Goal: Information Seeking & Learning: Learn about a topic

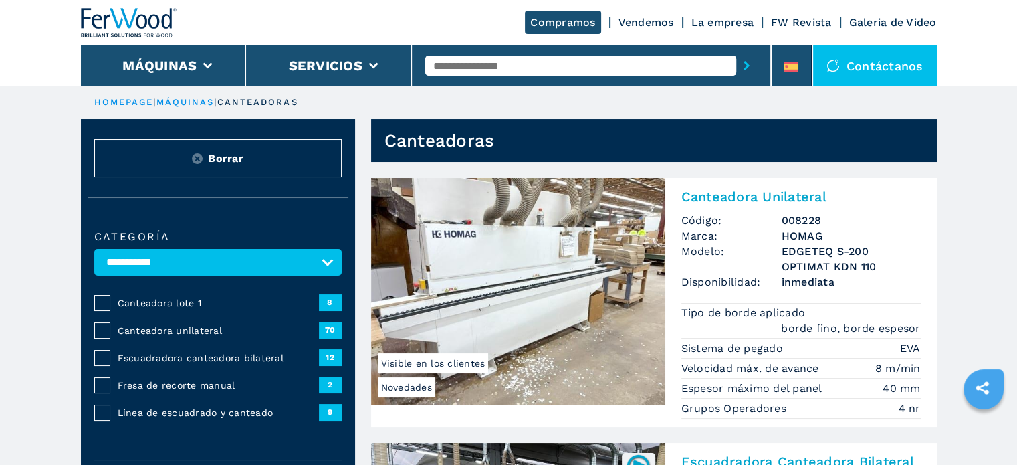
click at [187, 356] on span "Escuadradora canteadora bilateral" at bounding box center [218, 357] width 201 height 13
click at [124, 355] on span "Escuadradora canteadora bilateral" at bounding box center [218, 357] width 201 height 13
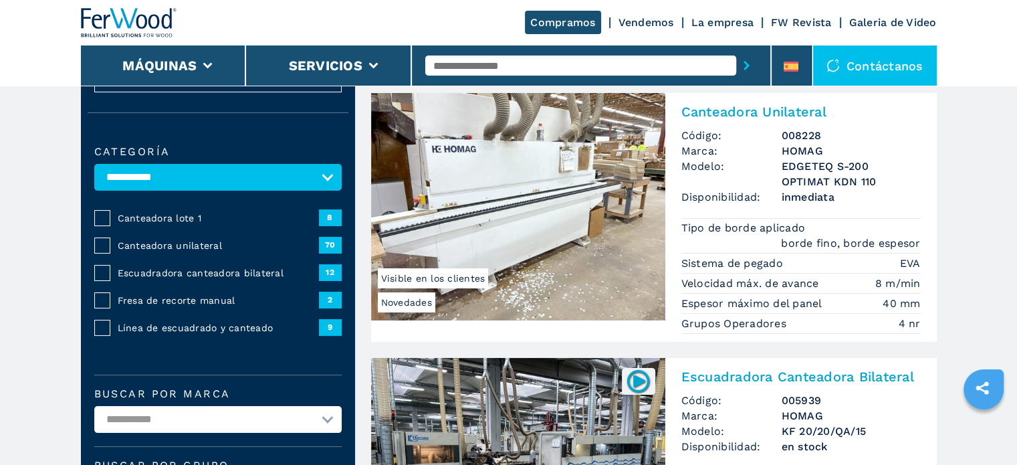
scroll to position [191, 0]
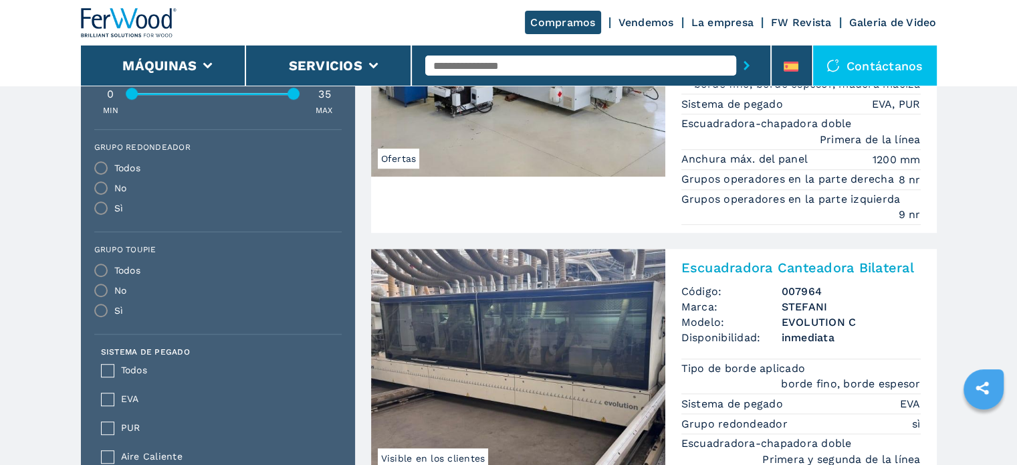
scroll to position [869, 0]
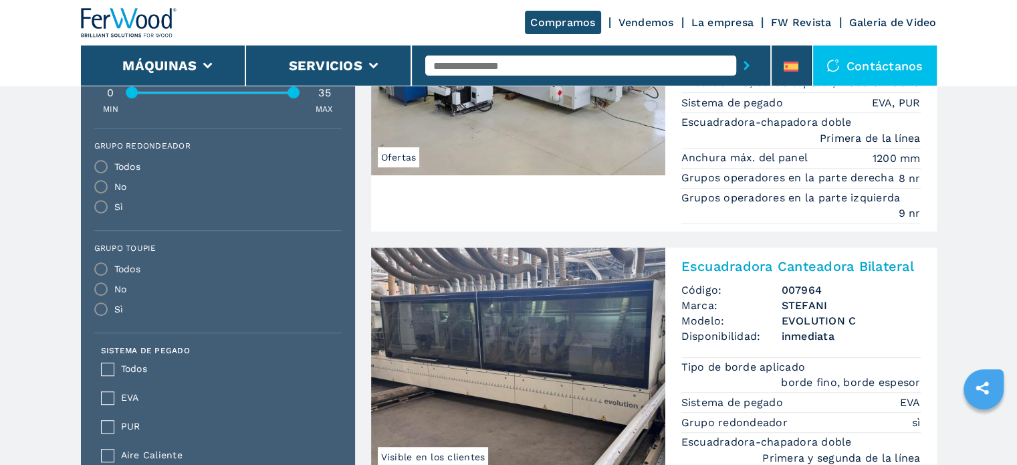
click at [538, 336] on img at bounding box center [518, 360] width 294 height 227
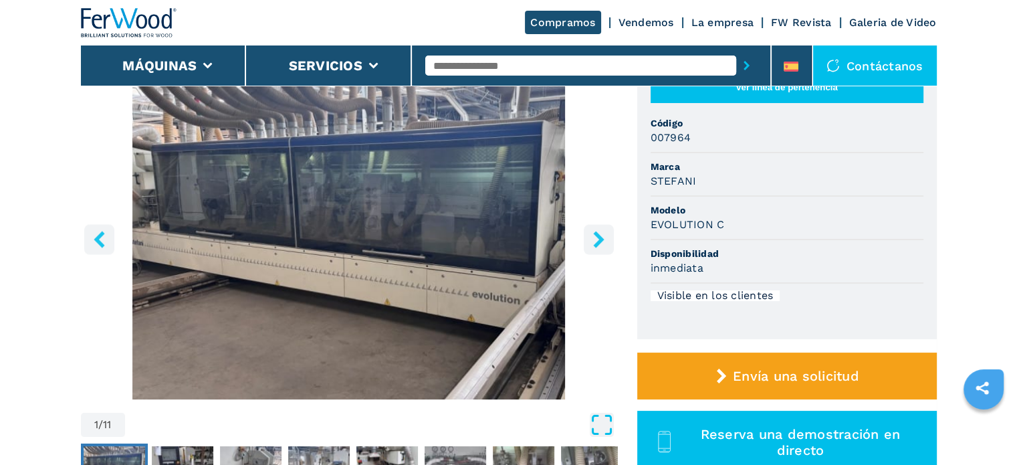
click at [606, 427] on icon "Open Fullscreen" at bounding box center [602, 425] width 24 height 24
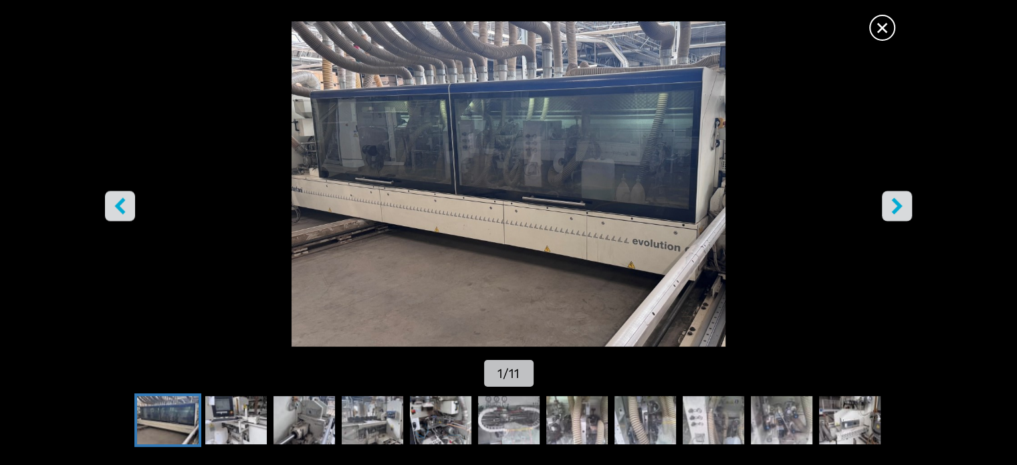
click at [896, 209] on icon "right-button" at bounding box center [896, 205] width 11 height 17
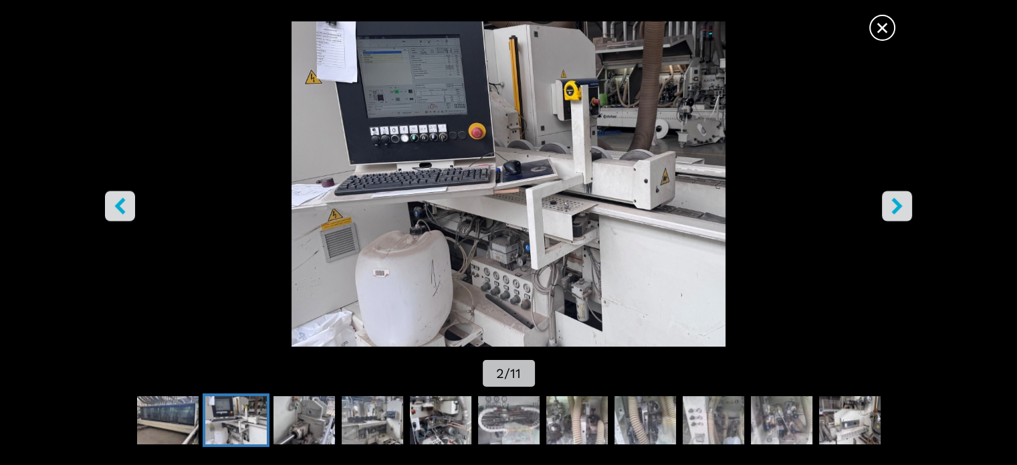
click at [896, 209] on icon "right-button" at bounding box center [896, 205] width 11 height 17
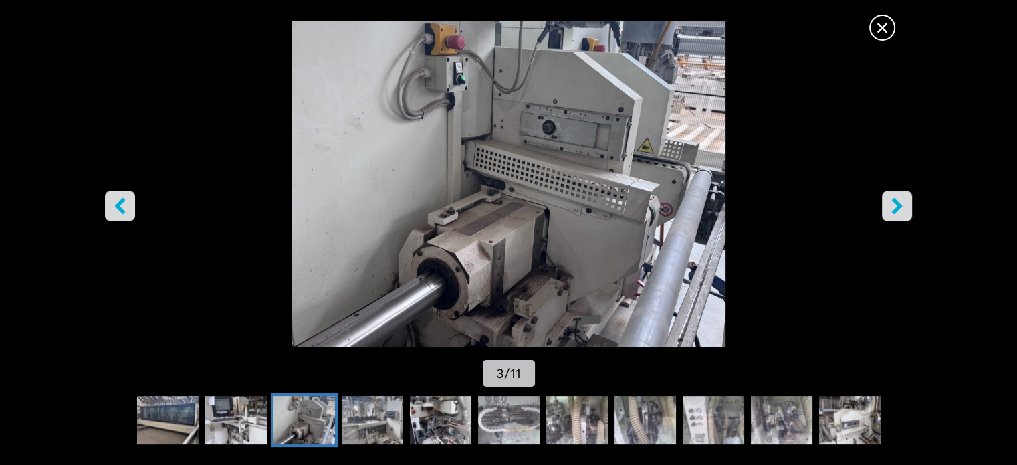
click at [896, 209] on icon "right-button" at bounding box center [896, 205] width 11 height 17
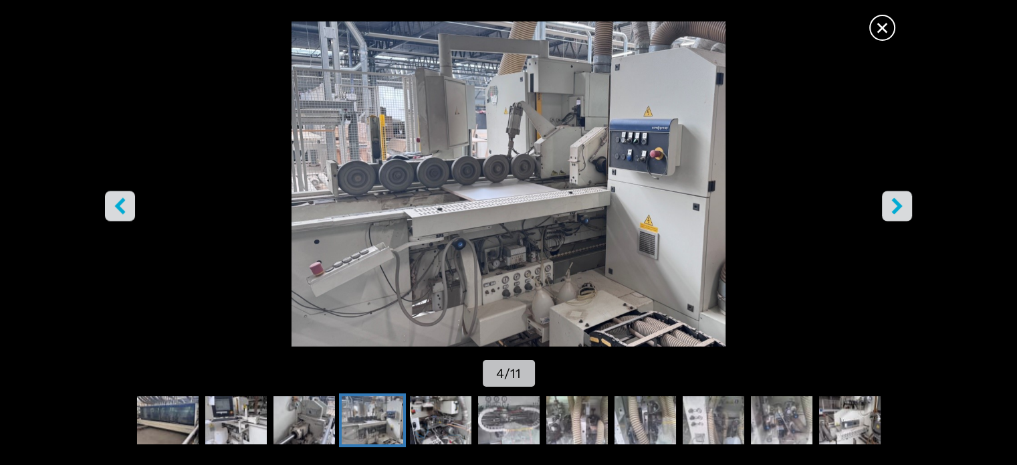
click at [896, 209] on icon "right-button" at bounding box center [896, 205] width 11 height 17
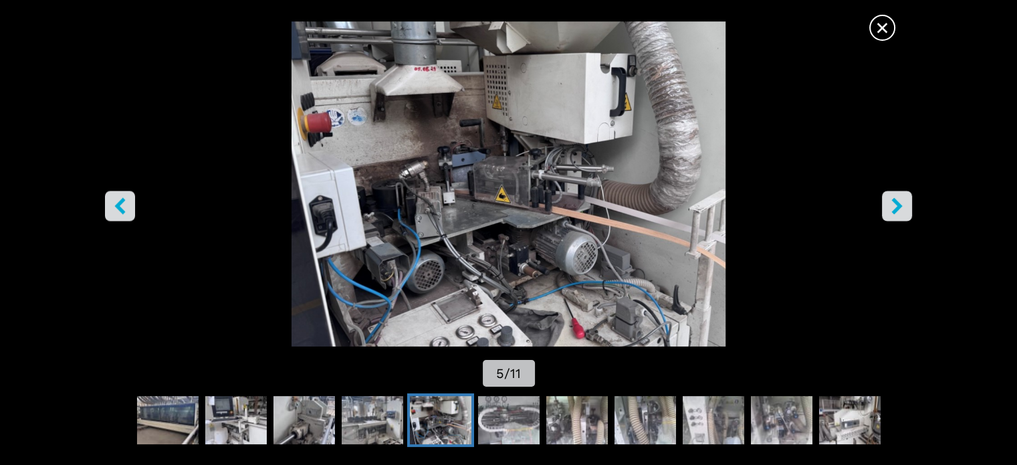
click at [898, 208] on icon "right-button" at bounding box center [896, 205] width 11 height 17
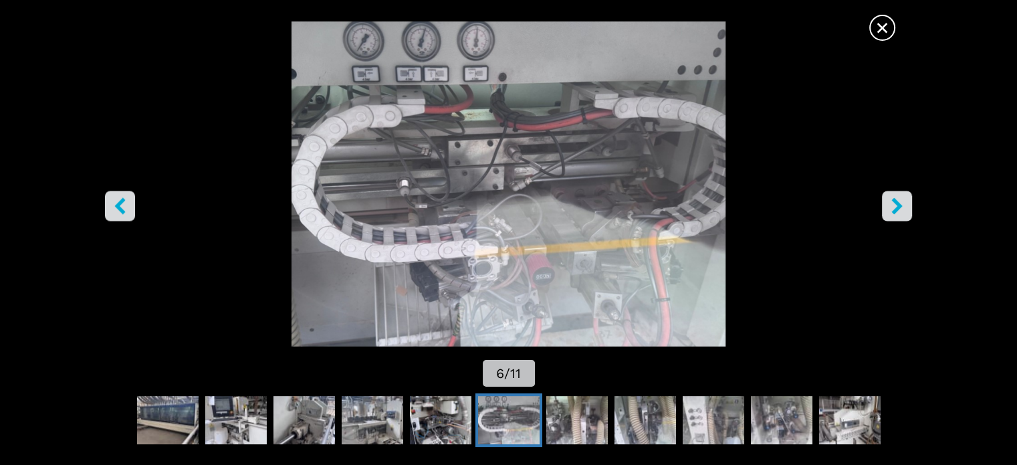
click at [898, 208] on icon "right-button" at bounding box center [896, 205] width 11 height 17
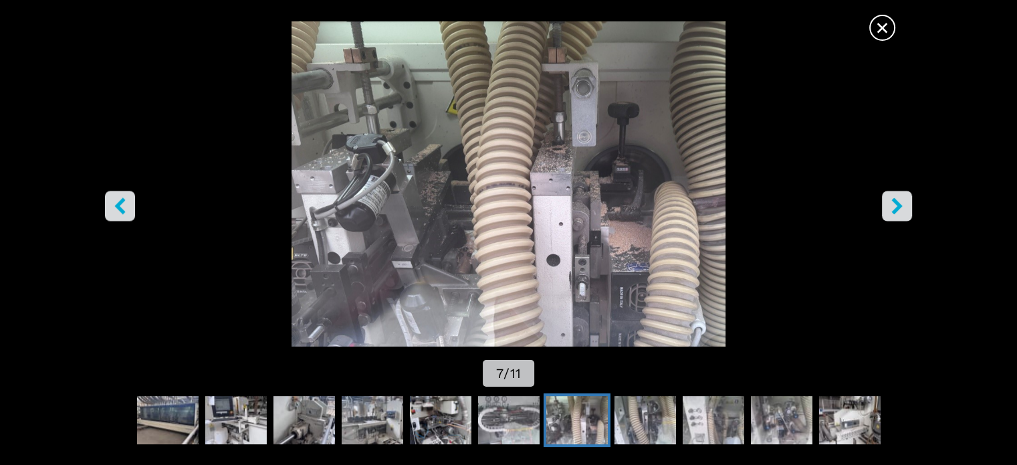
click at [898, 208] on icon "right-button" at bounding box center [896, 205] width 11 height 17
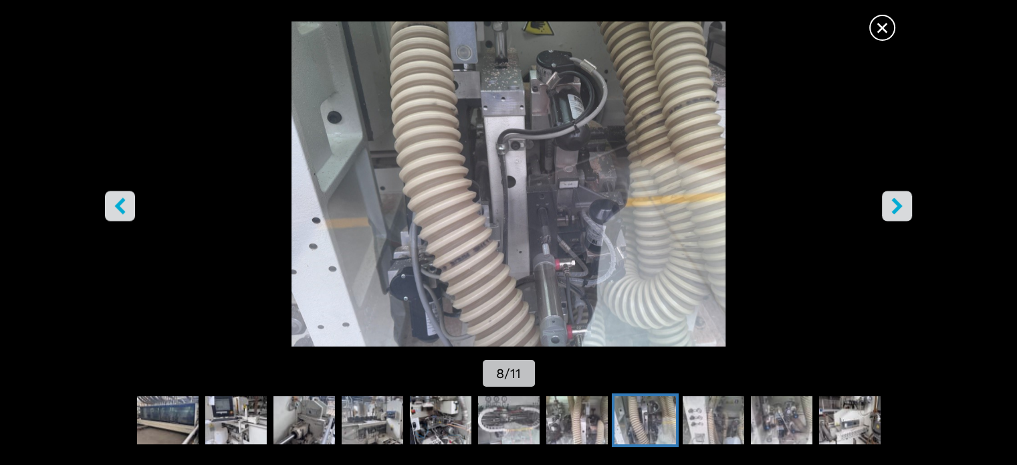
click at [898, 208] on icon "right-button" at bounding box center [896, 205] width 11 height 17
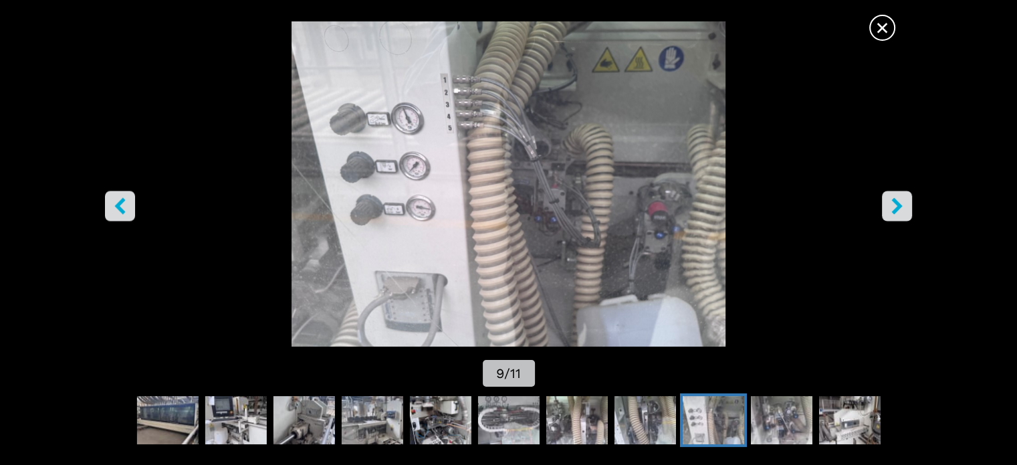
click at [898, 208] on icon "right-button" at bounding box center [896, 205] width 11 height 17
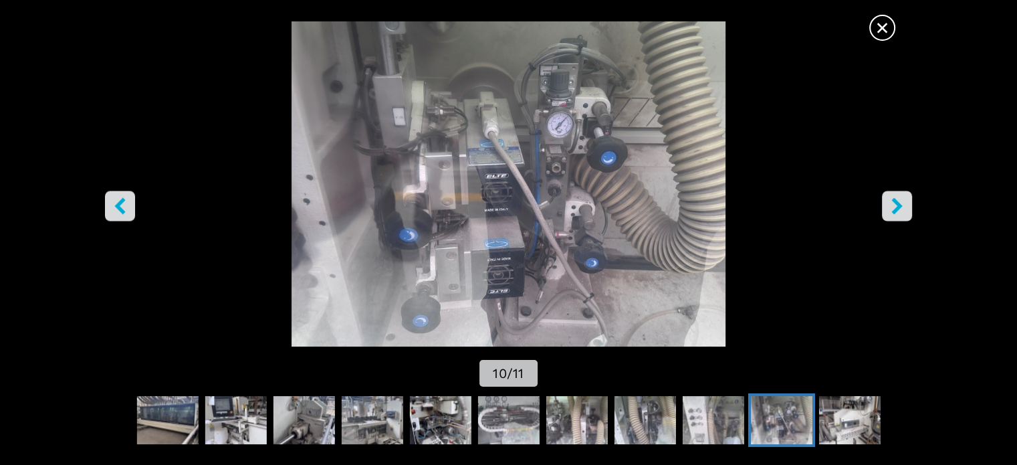
click at [117, 209] on icon "left-button" at bounding box center [120, 205] width 17 height 17
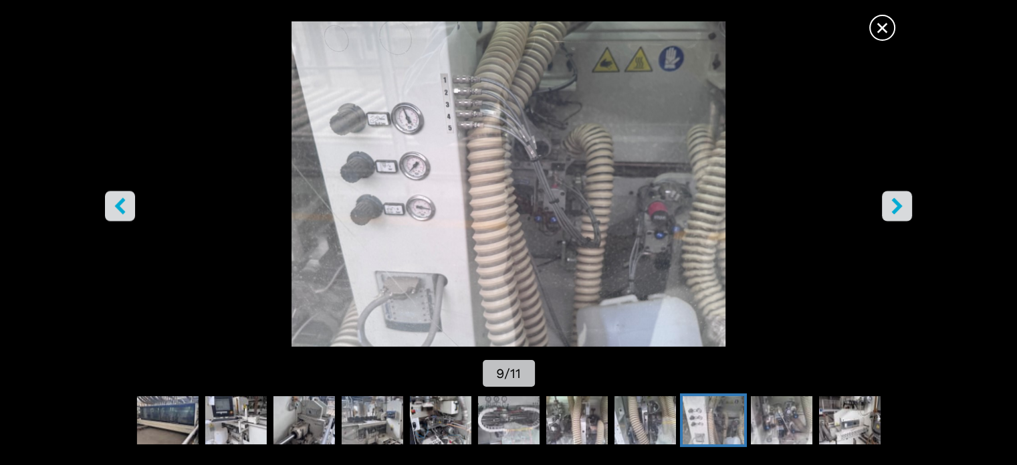
click at [897, 202] on icon "right-button" at bounding box center [897, 205] width 17 height 17
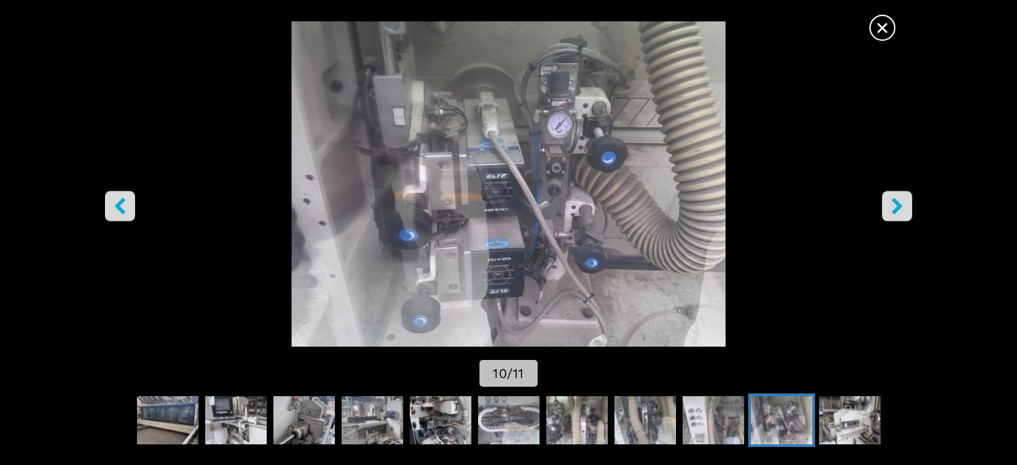
click at [892, 201] on icon "right-button" at bounding box center [897, 205] width 17 height 17
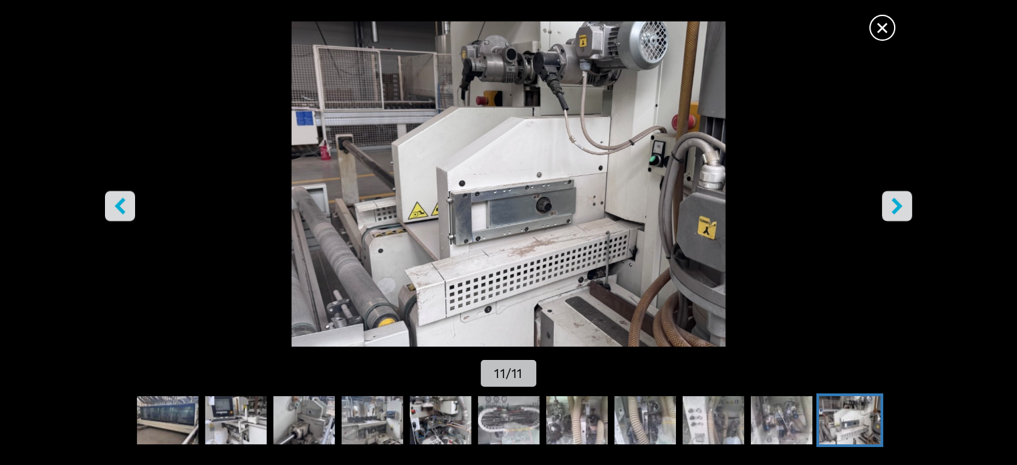
click at [892, 201] on icon "right-button" at bounding box center [897, 205] width 17 height 17
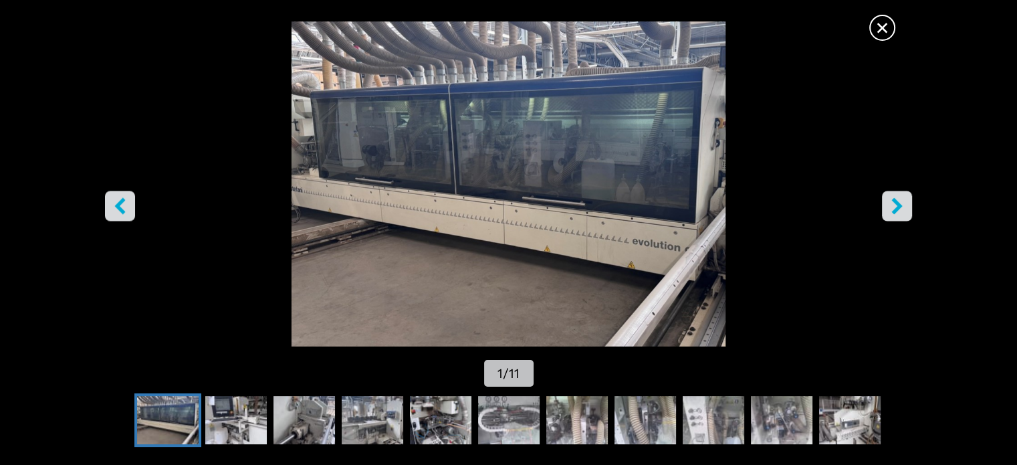
click at [882, 30] on span "×" at bounding box center [882, 24] width 23 height 23
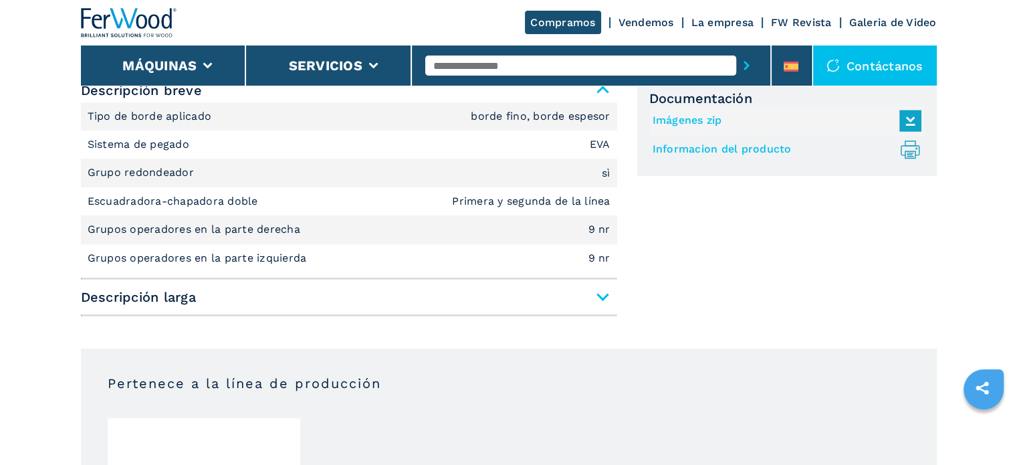
scroll to position [669, 0]
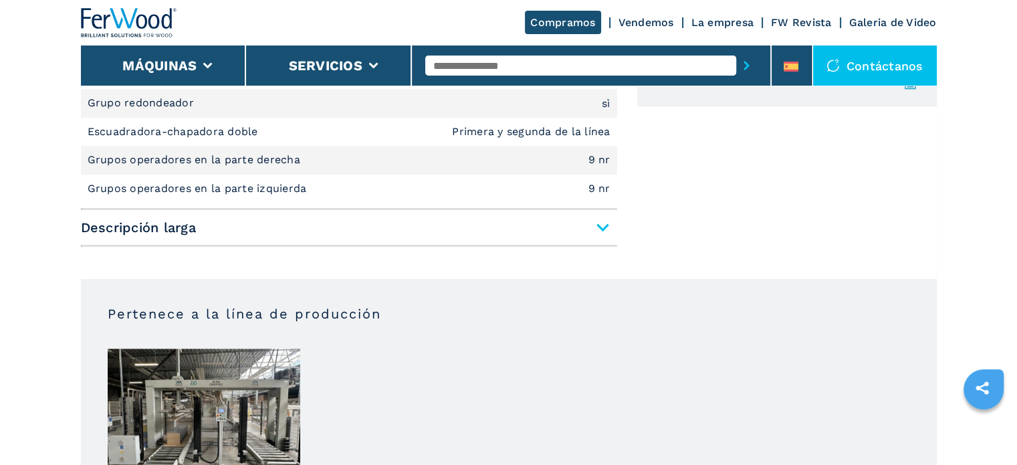
click at [602, 229] on span "Descripción larga" at bounding box center [349, 227] width 536 height 24
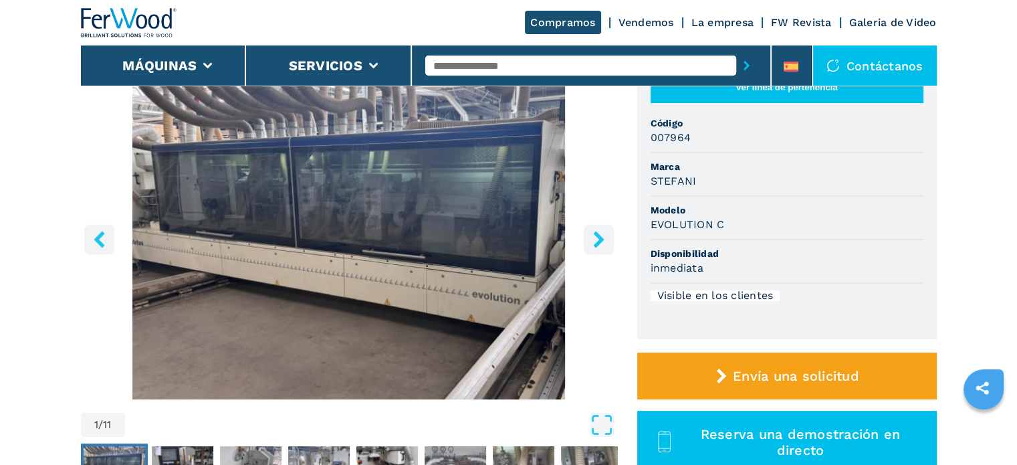
scroll to position [134, 0]
click at [624, 237] on div "1 / 11 Unidad de medida ******* ******** Ver línea de pertenencia Código 007964…" at bounding box center [509, 302] width 856 height 469
click at [601, 237] on icon "right-button" at bounding box center [598, 239] width 11 height 17
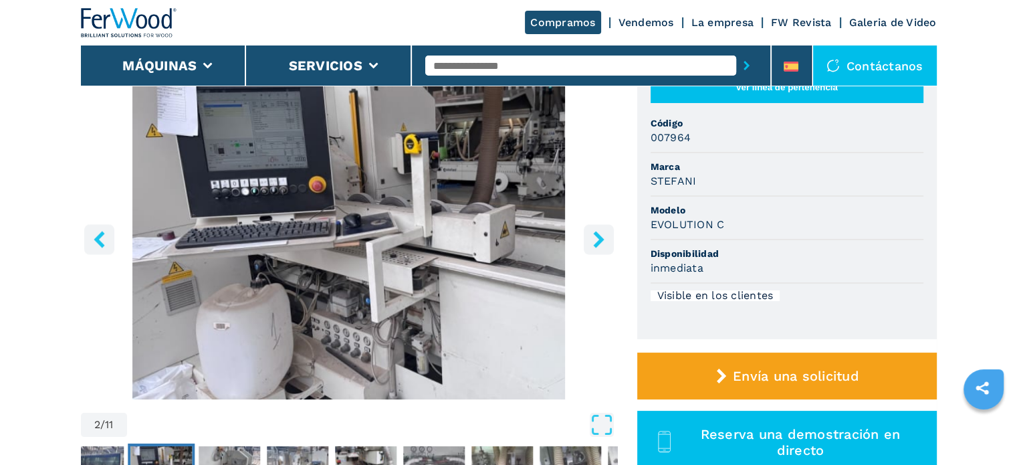
click at [601, 237] on icon "right-button" at bounding box center [598, 239] width 11 height 17
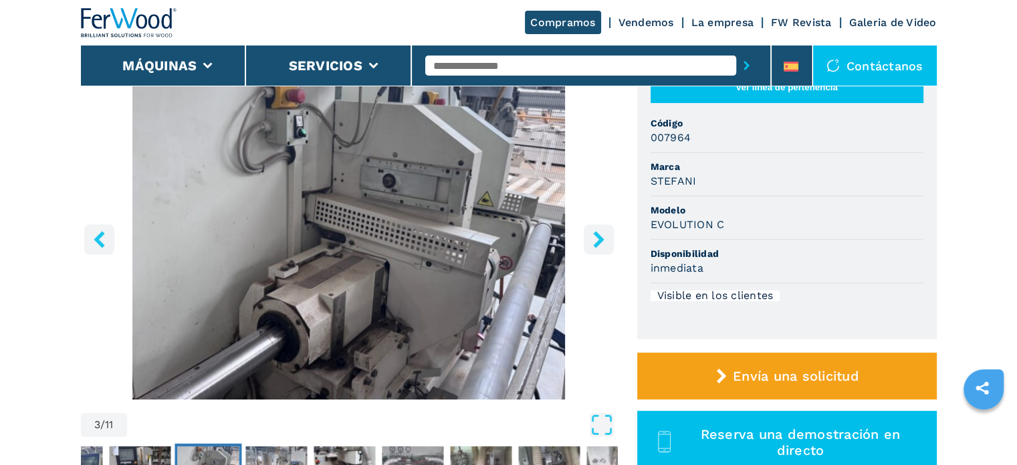
click at [601, 237] on icon "right-button" at bounding box center [598, 239] width 11 height 17
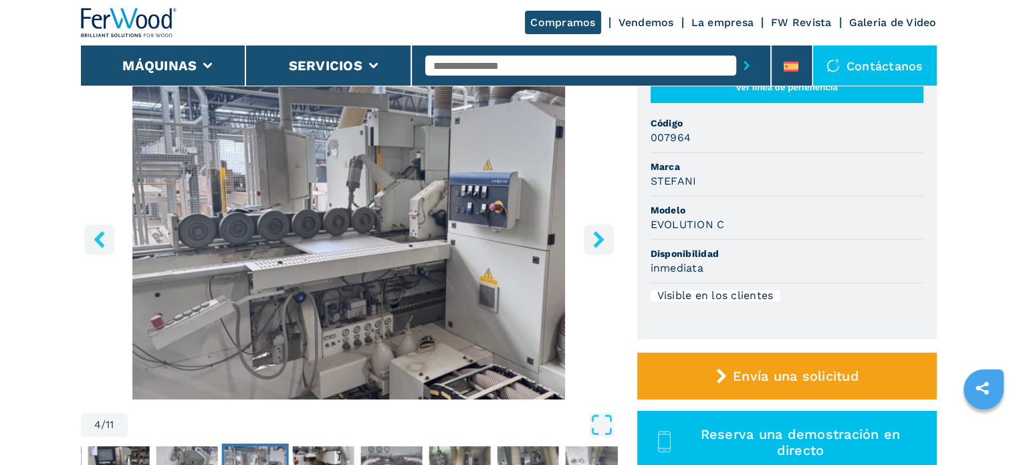
click at [601, 237] on icon "right-button" at bounding box center [598, 239] width 11 height 17
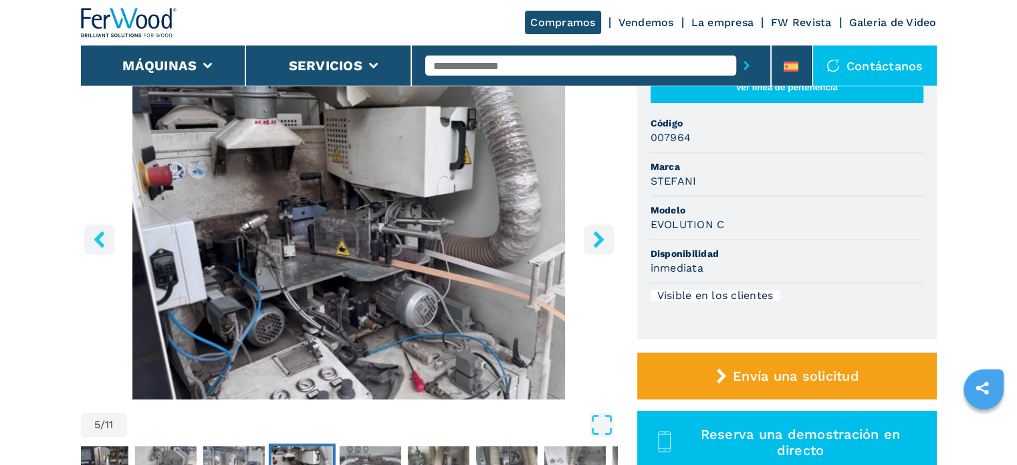
click at [601, 237] on icon "right-button" at bounding box center [598, 239] width 11 height 17
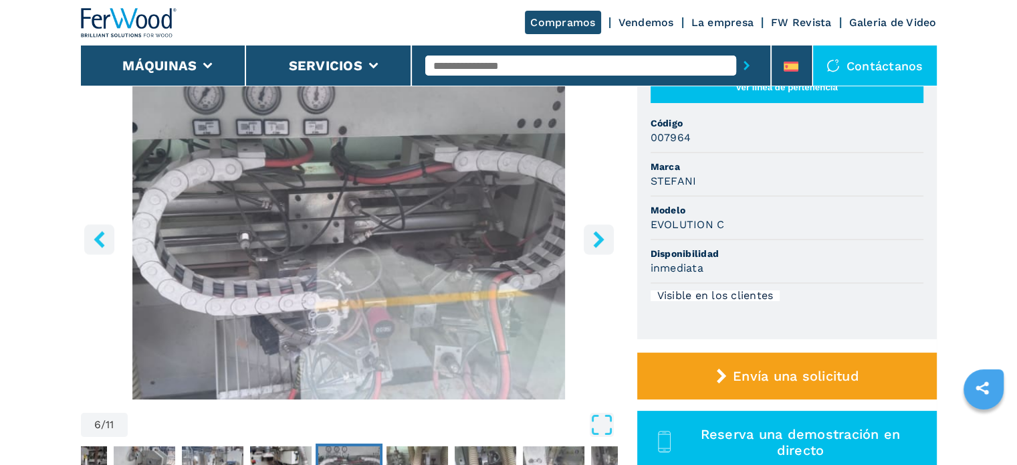
click at [601, 237] on icon "right-button" at bounding box center [598, 239] width 11 height 17
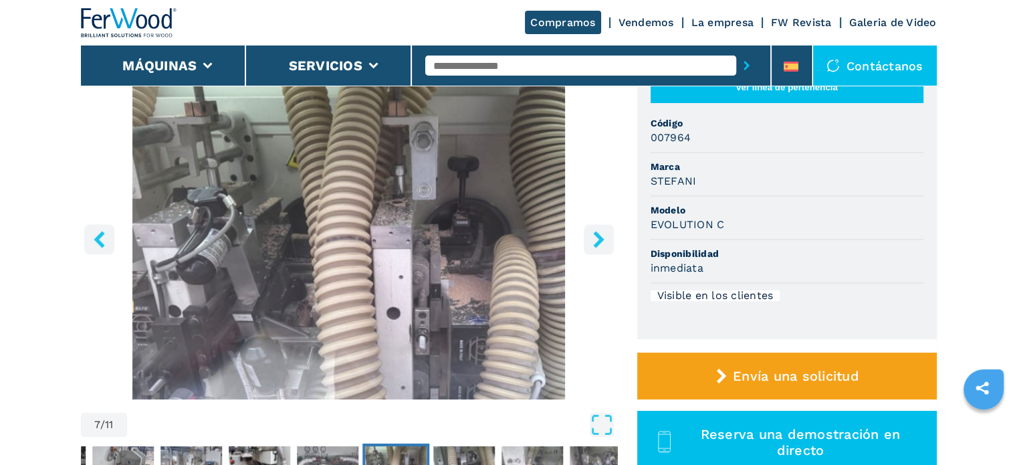
click at [601, 237] on icon "right-button" at bounding box center [598, 239] width 11 height 17
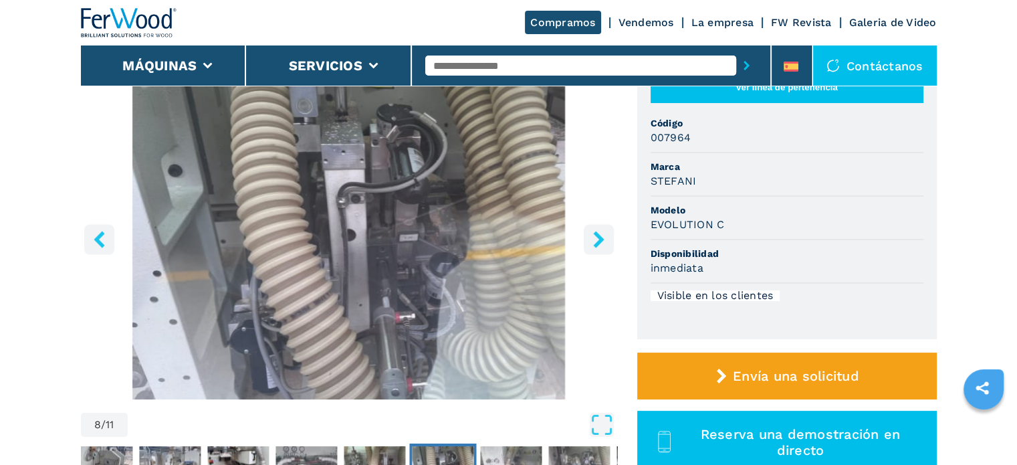
click at [600, 237] on icon "right-button" at bounding box center [598, 239] width 11 height 17
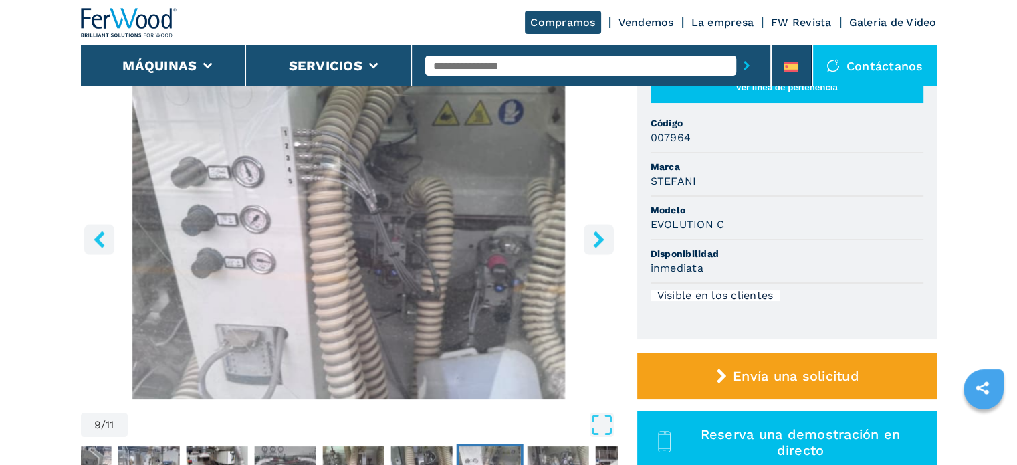
click at [600, 237] on icon "right-button" at bounding box center [598, 239] width 11 height 17
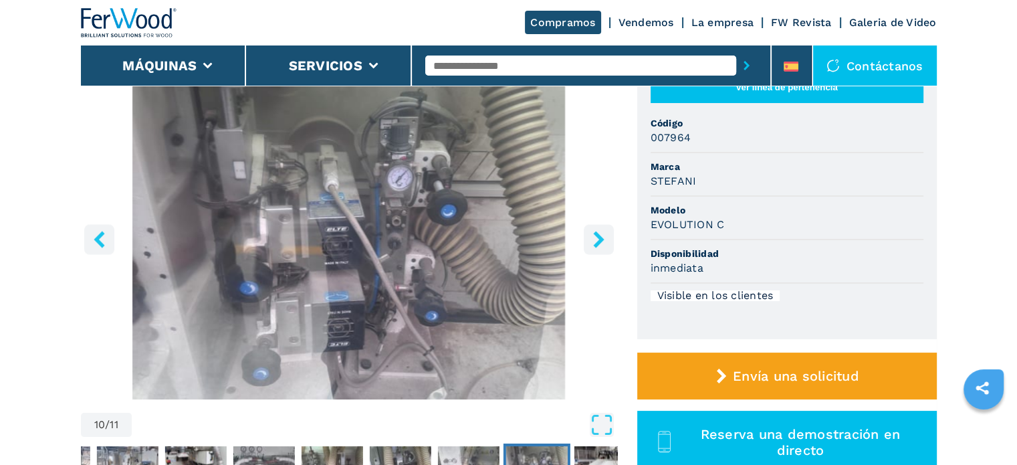
click at [600, 237] on icon "right-button" at bounding box center [598, 239] width 11 height 17
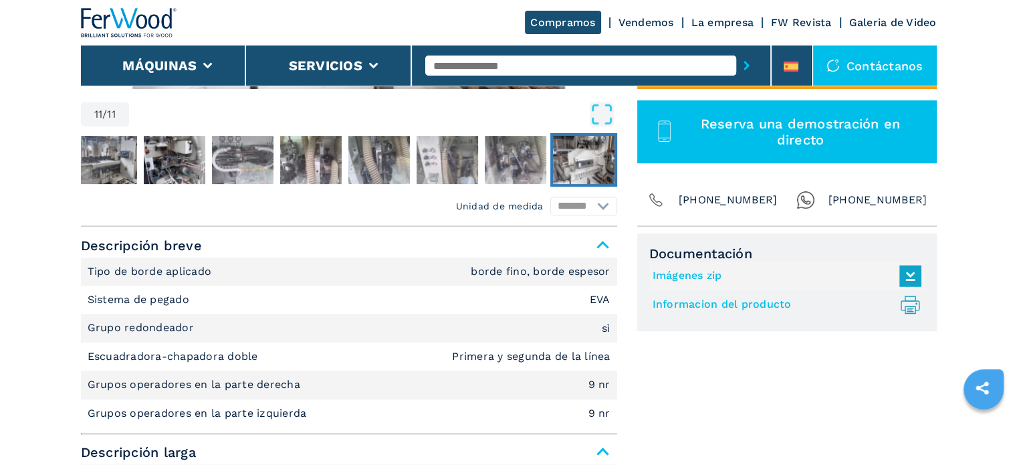
scroll to position [468, 0]
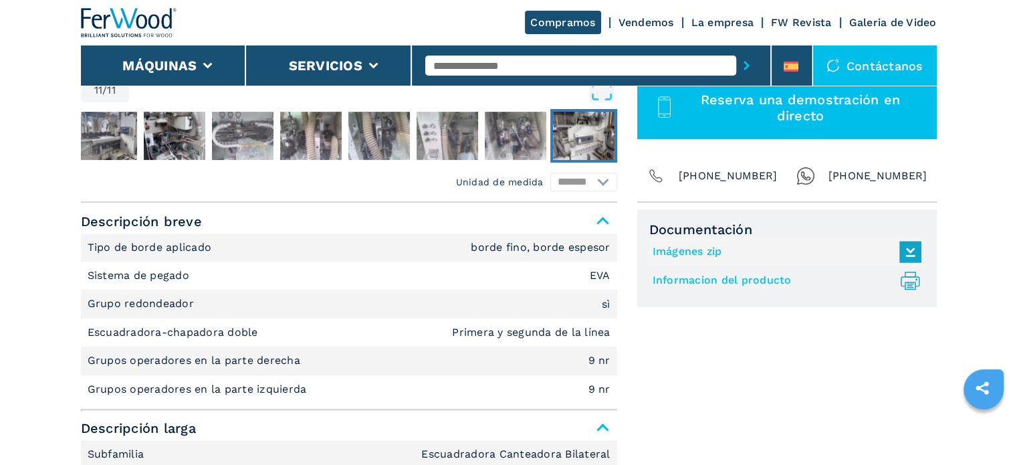
click at [703, 277] on link "Informacion del producto .prefix__st0{stroke-linecap:round;stroke-linejoin:roun…" at bounding box center [784, 280] width 262 height 22
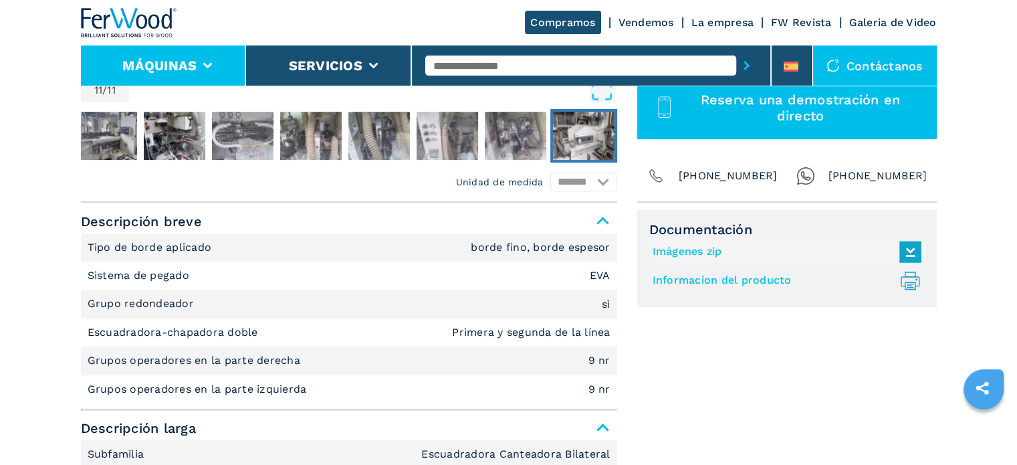
click at [203, 66] on icon at bounding box center [207, 66] width 9 height 6
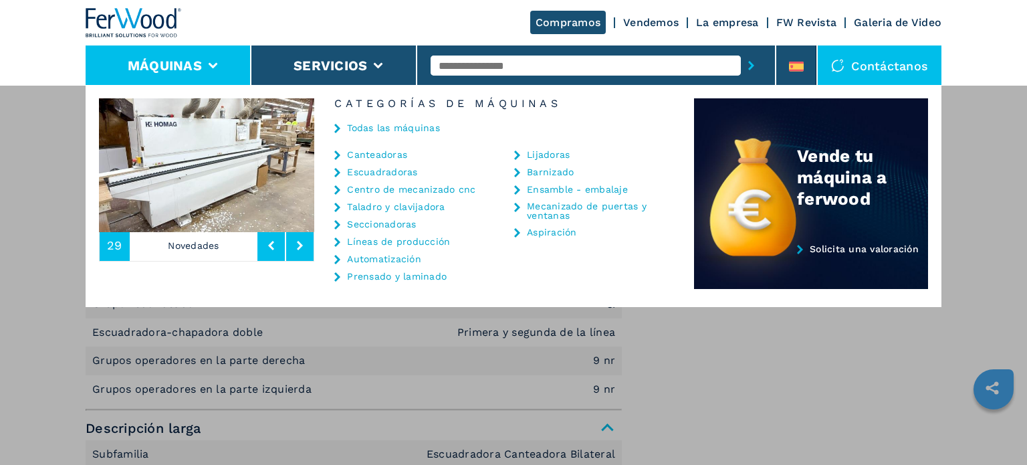
click at [394, 152] on link "Canteadoras" at bounding box center [377, 154] width 60 height 9
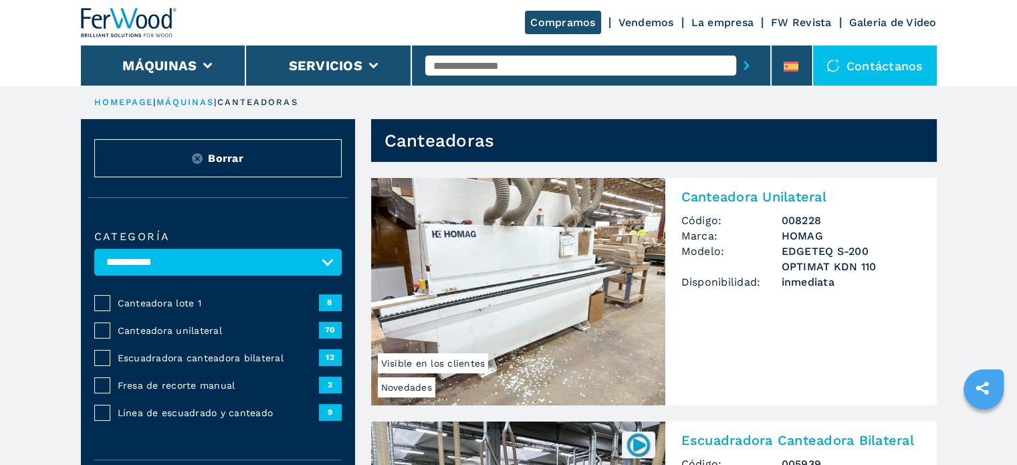
click at [185, 357] on span "Escuadradora canteadora bilateral" at bounding box center [218, 357] width 201 height 13
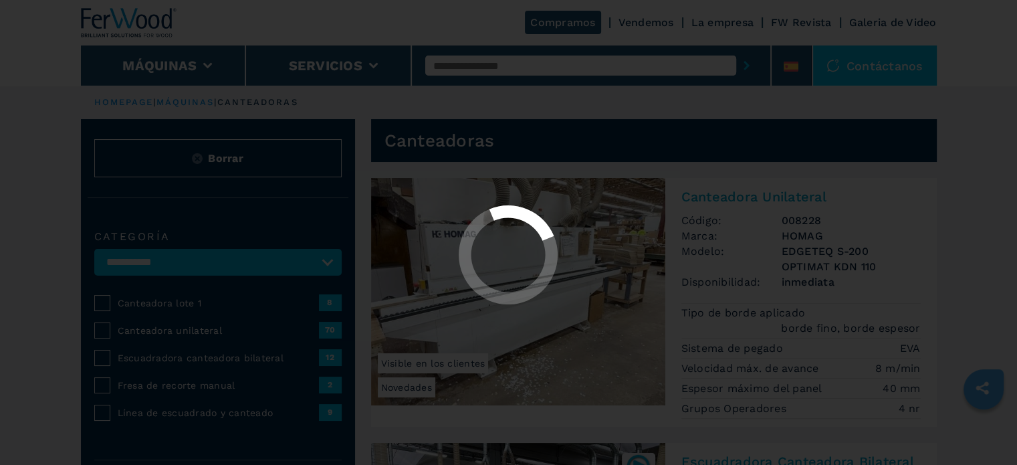
select select "**********"
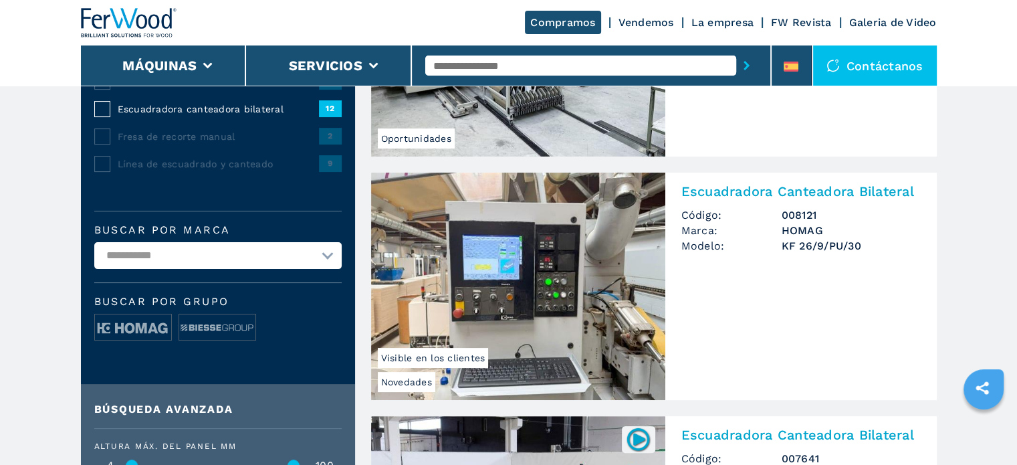
scroll to position [267, 0]
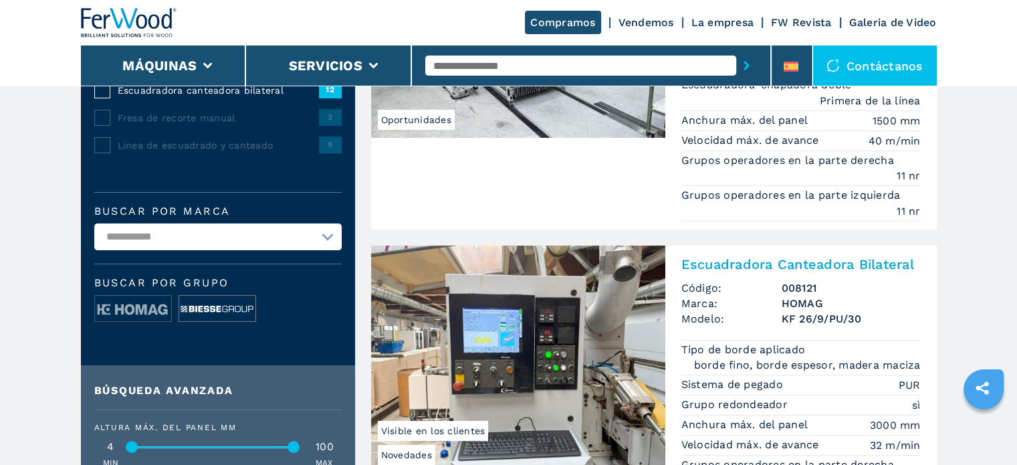
click at [188, 302] on img at bounding box center [217, 309] width 76 height 27
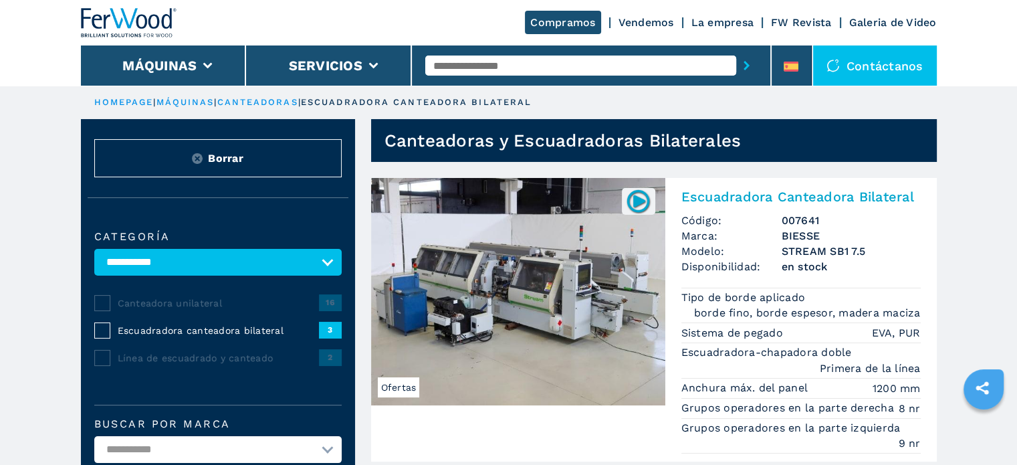
click at [513, 310] on img at bounding box center [518, 291] width 294 height 227
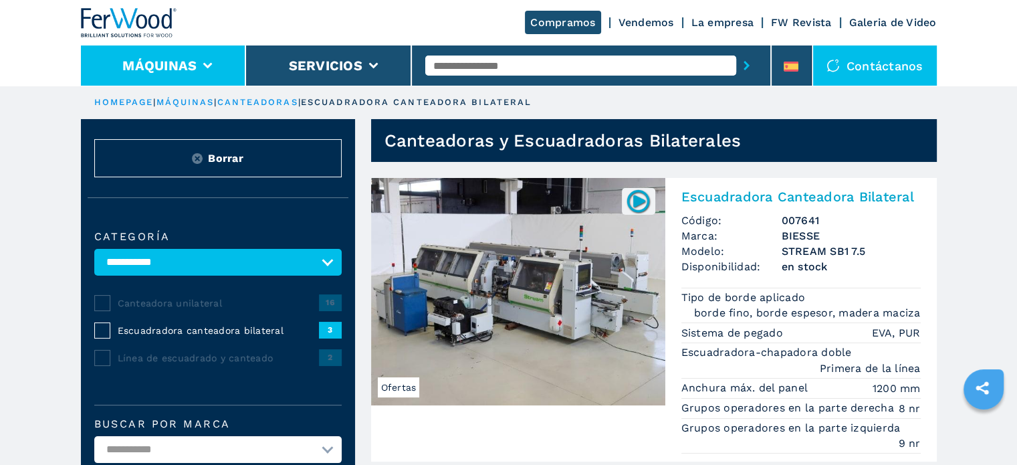
click at [207, 59] on li "Máquinas" at bounding box center [164, 65] width 166 height 40
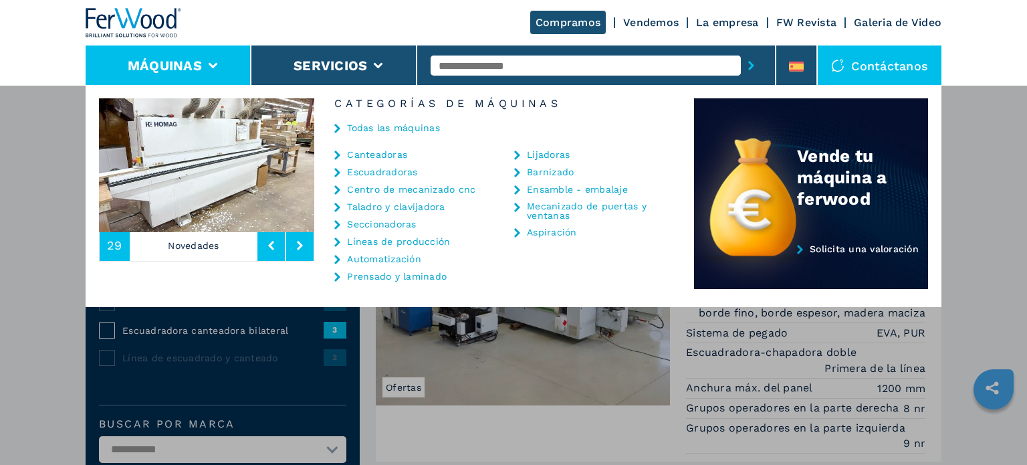
click at [372, 155] on link "Canteadoras" at bounding box center [377, 154] width 60 height 9
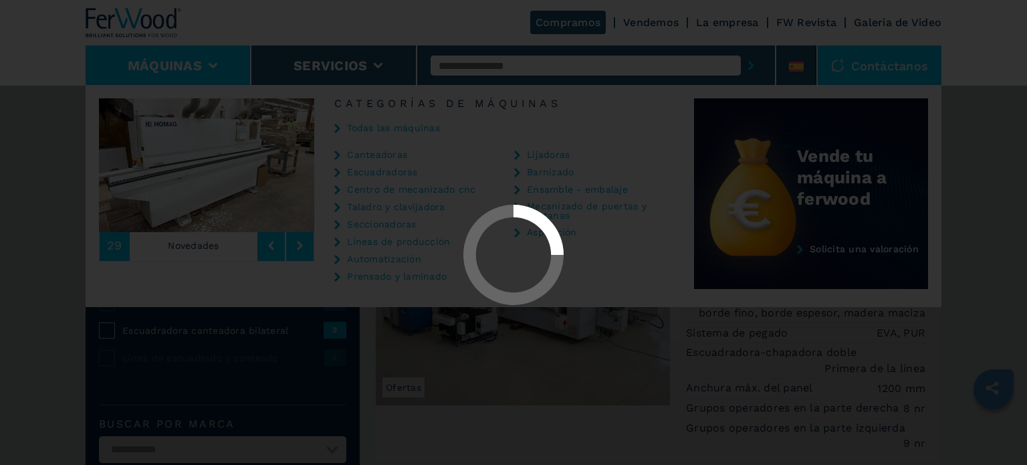
select select "**********"
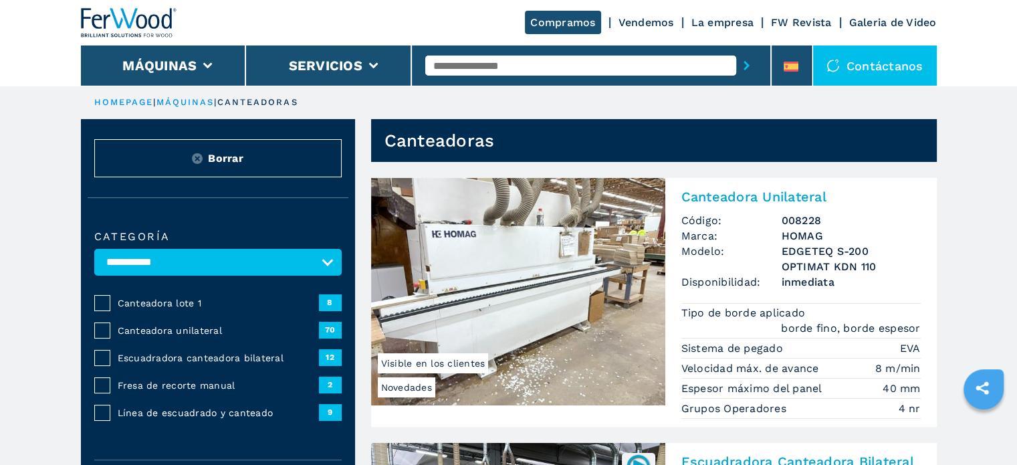
click at [206, 357] on span "Escuadradora canteadora bilateral" at bounding box center [218, 357] width 201 height 13
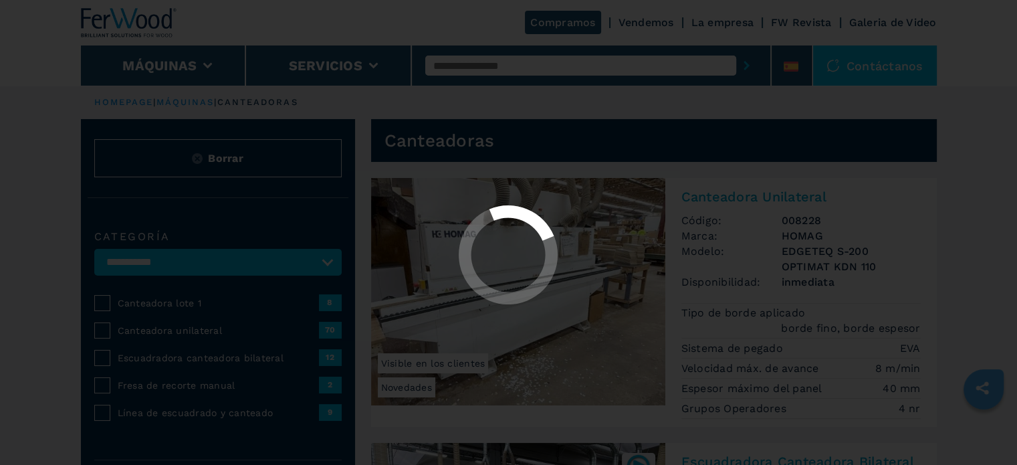
select select "**********"
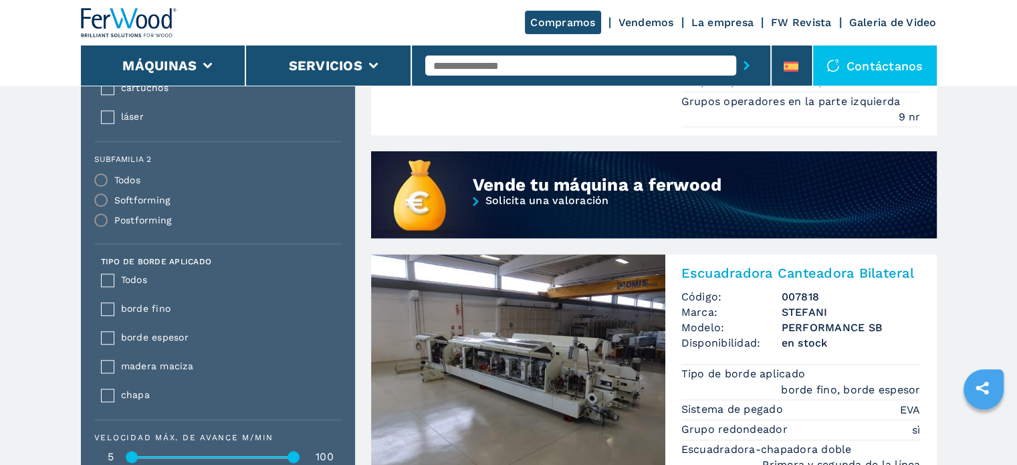
scroll to position [1404, 0]
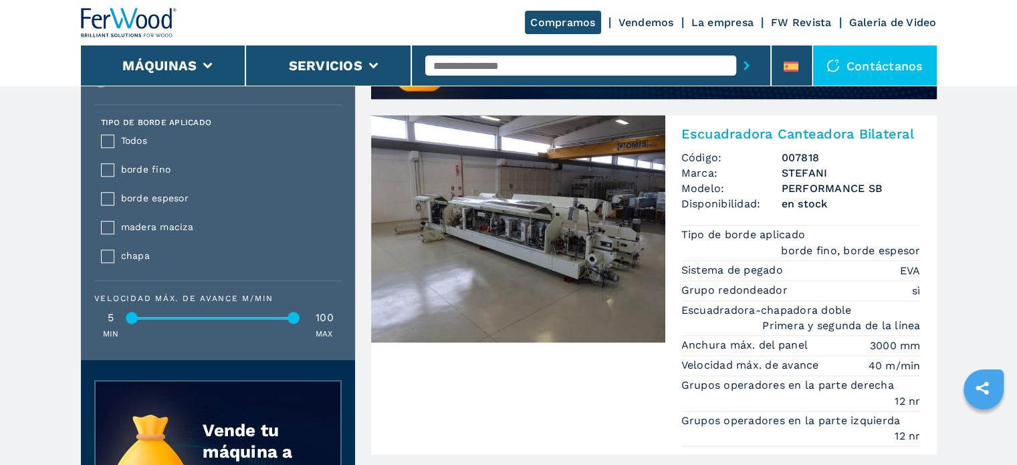
click at [530, 211] on img at bounding box center [518, 228] width 294 height 227
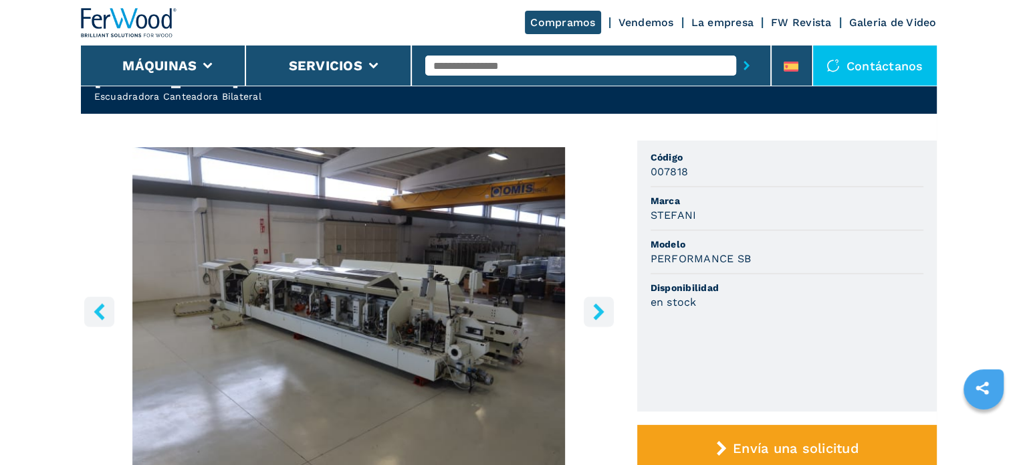
scroll to position [134, 0]
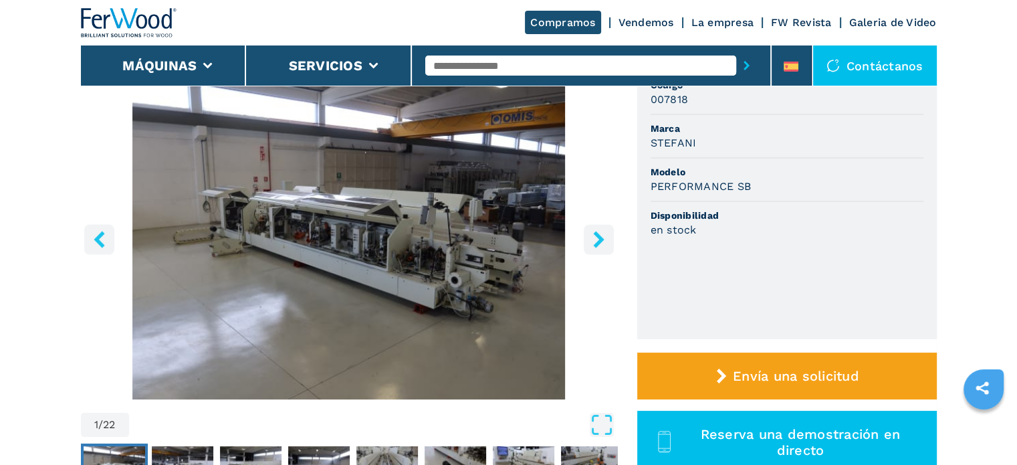
click at [606, 417] on icon "Open Fullscreen" at bounding box center [602, 425] width 24 height 24
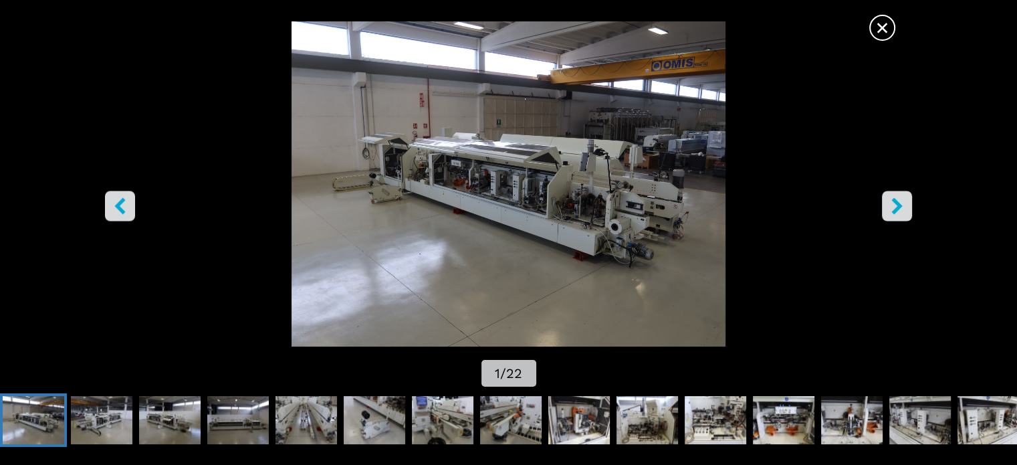
scroll to position [0, 0]
click at [896, 195] on button "right-button" at bounding box center [897, 206] width 30 height 30
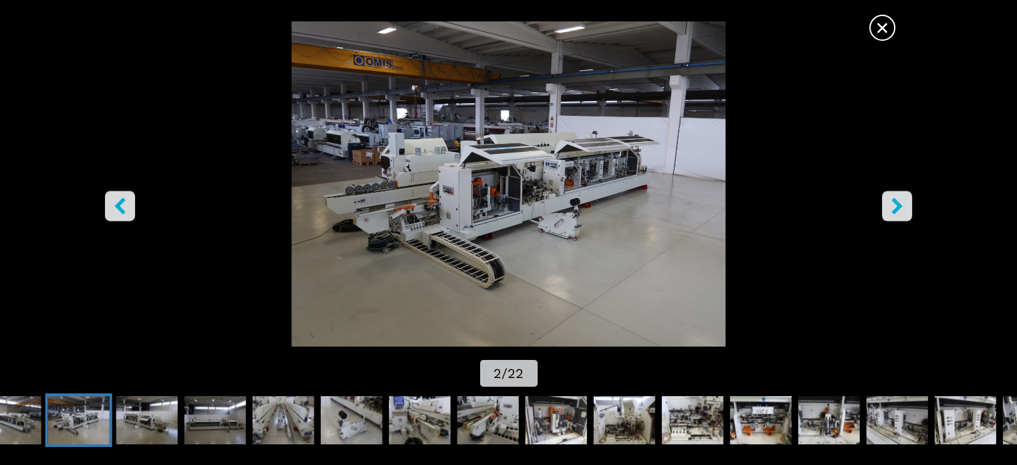
click at [895, 195] on button "right-button" at bounding box center [897, 206] width 30 height 30
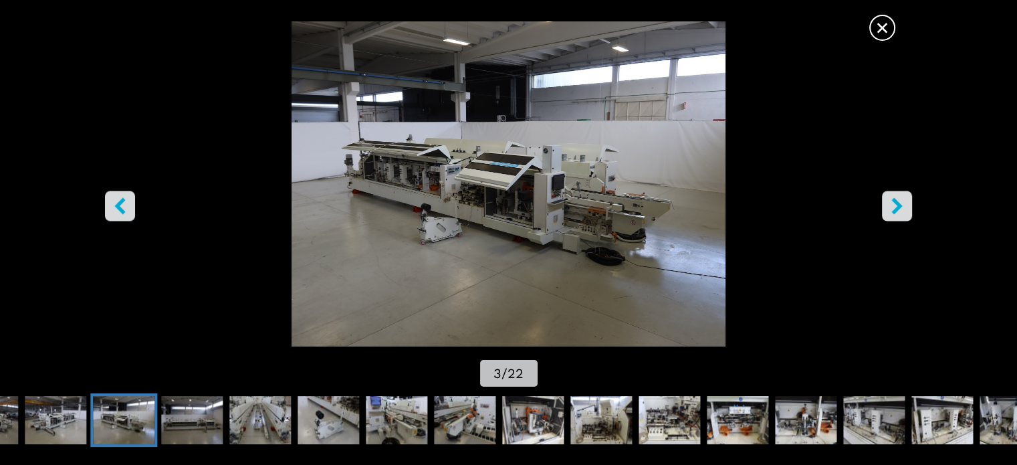
click at [895, 195] on button "right-button" at bounding box center [897, 206] width 30 height 30
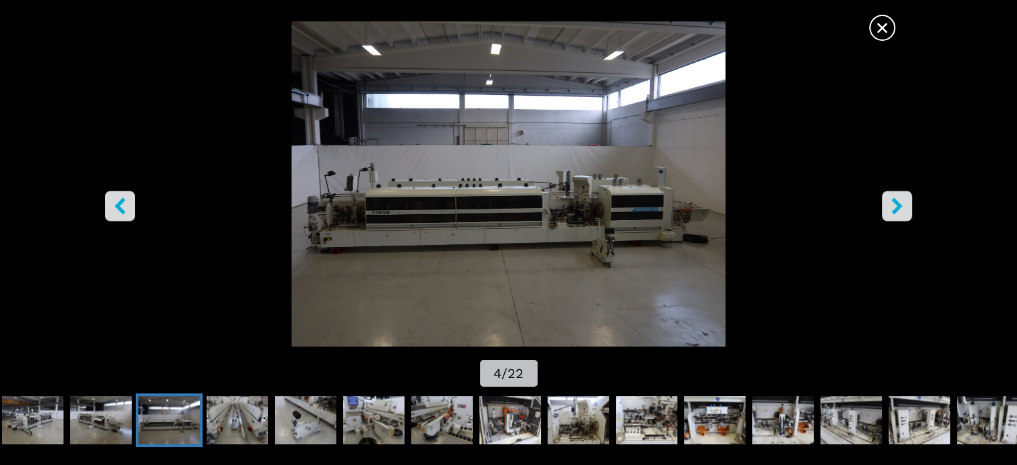
click at [895, 195] on button "right-button" at bounding box center [897, 206] width 30 height 30
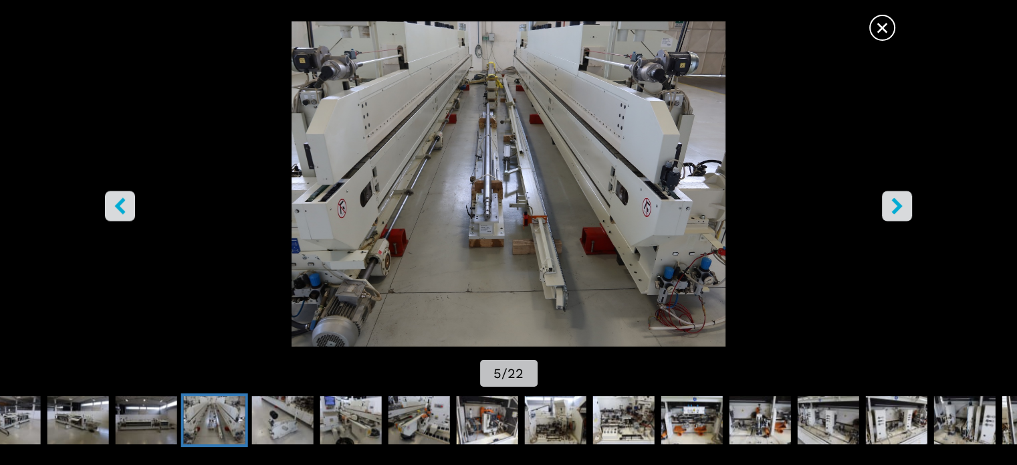
click at [895, 195] on button "right-button" at bounding box center [897, 206] width 30 height 30
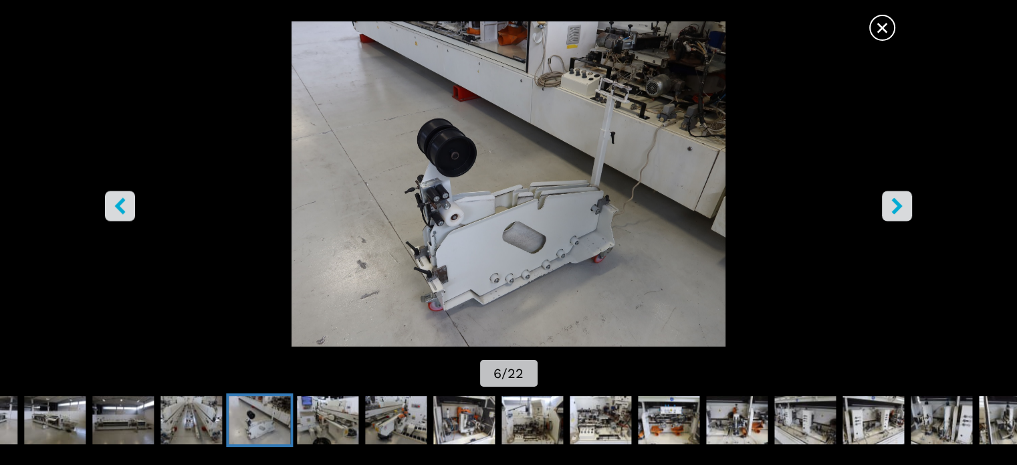
click at [895, 195] on button "right-button" at bounding box center [897, 206] width 30 height 30
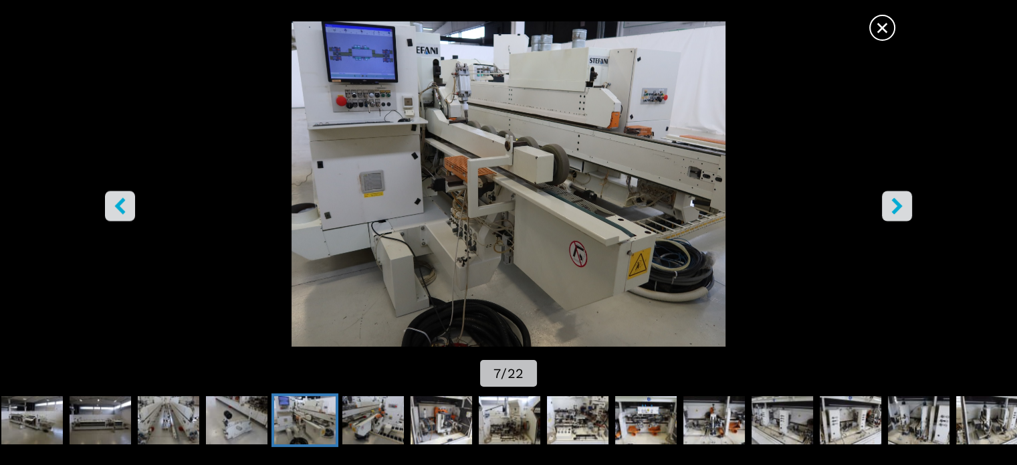
click at [895, 195] on button "right-button" at bounding box center [897, 206] width 30 height 30
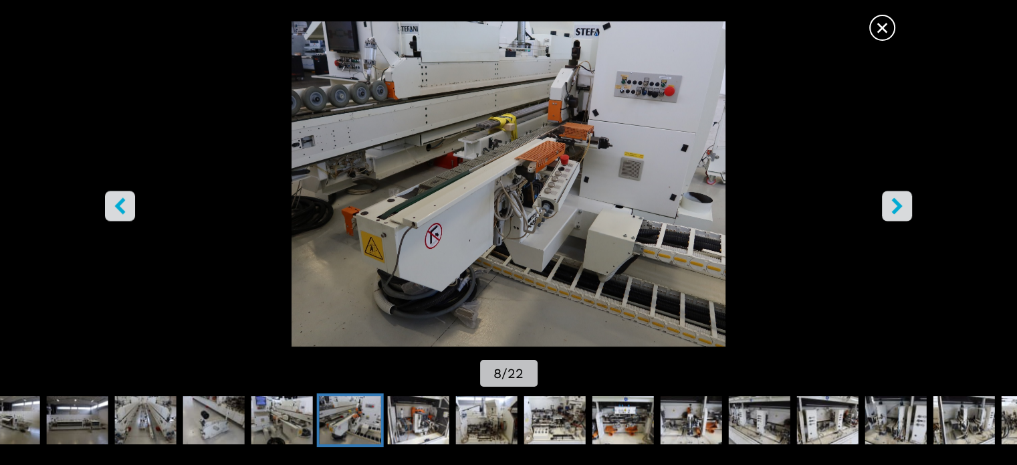
click at [895, 195] on button "right-button" at bounding box center [897, 206] width 30 height 30
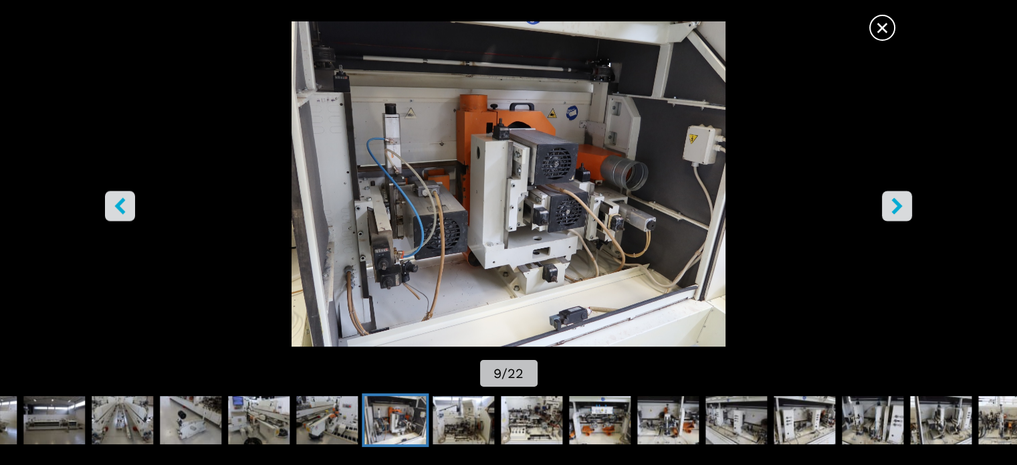
click at [893, 195] on button "right-button" at bounding box center [897, 206] width 30 height 30
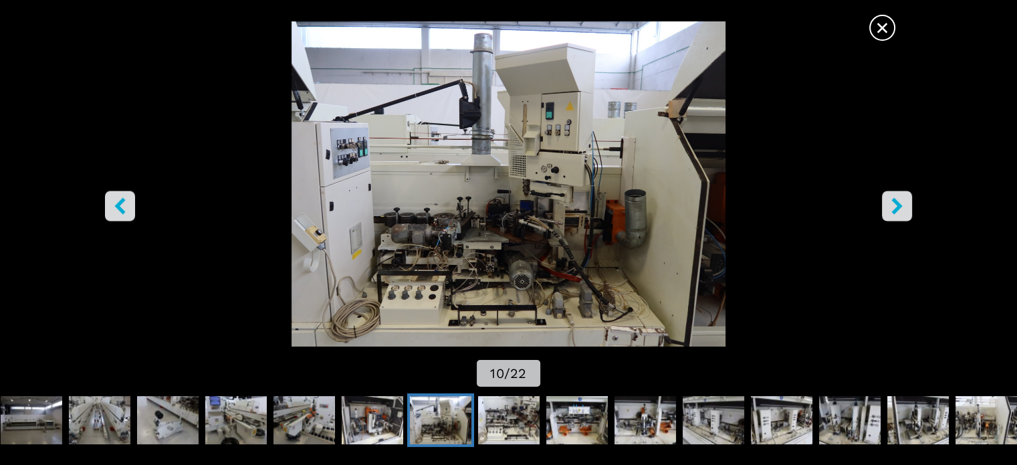
click at [129, 215] on button "left-button" at bounding box center [120, 206] width 30 height 30
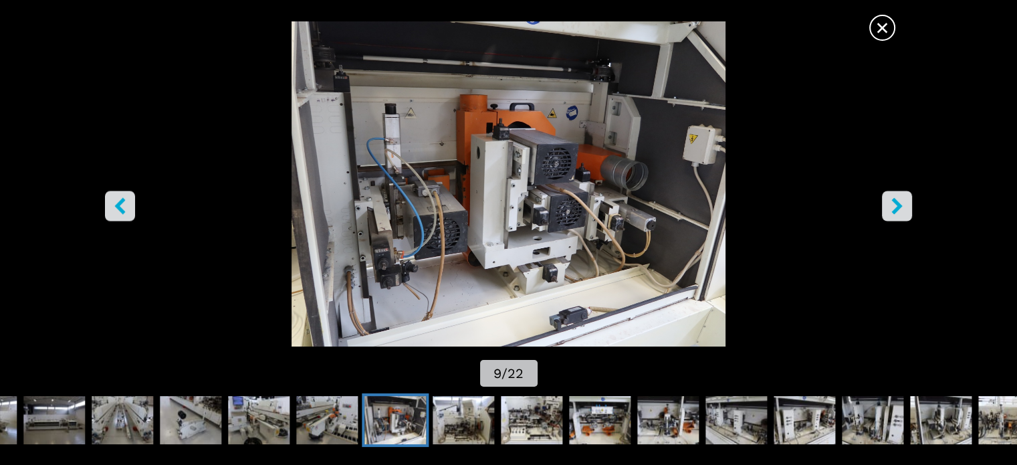
click at [899, 204] on icon "right-button" at bounding box center [896, 205] width 11 height 17
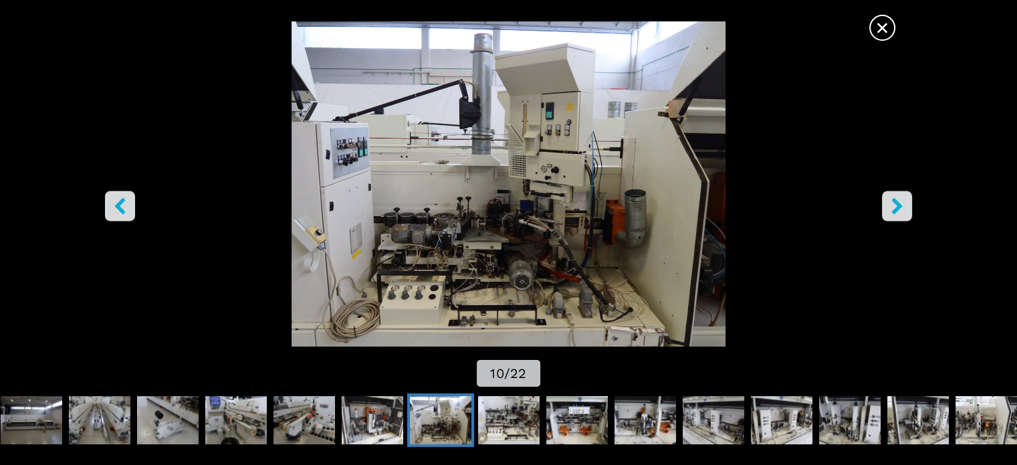
click at [899, 204] on icon "right-button" at bounding box center [896, 205] width 11 height 17
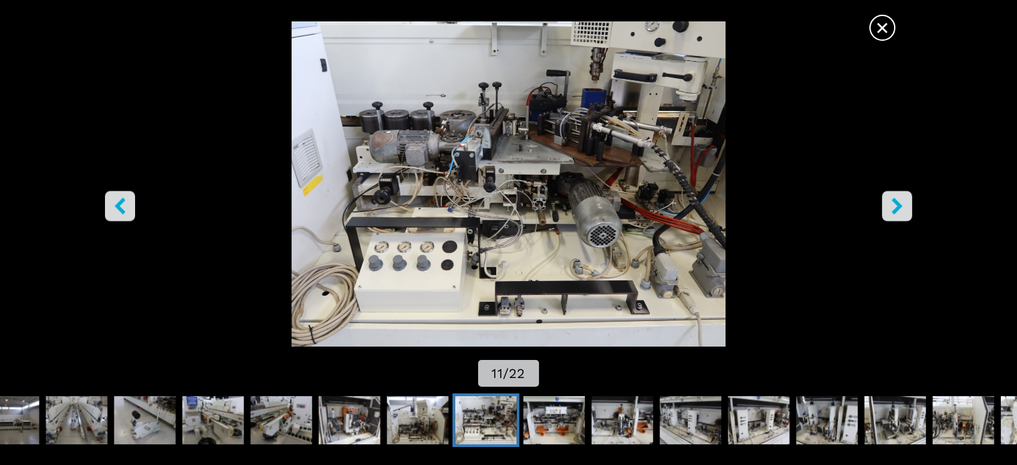
click at [897, 204] on icon "right-button" at bounding box center [896, 205] width 11 height 17
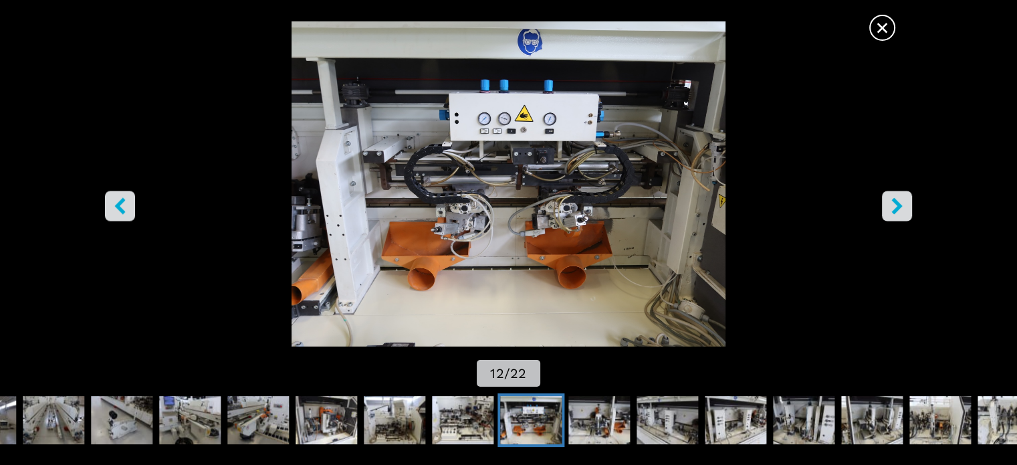
click at [896, 203] on icon "right-button" at bounding box center [896, 205] width 11 height 17
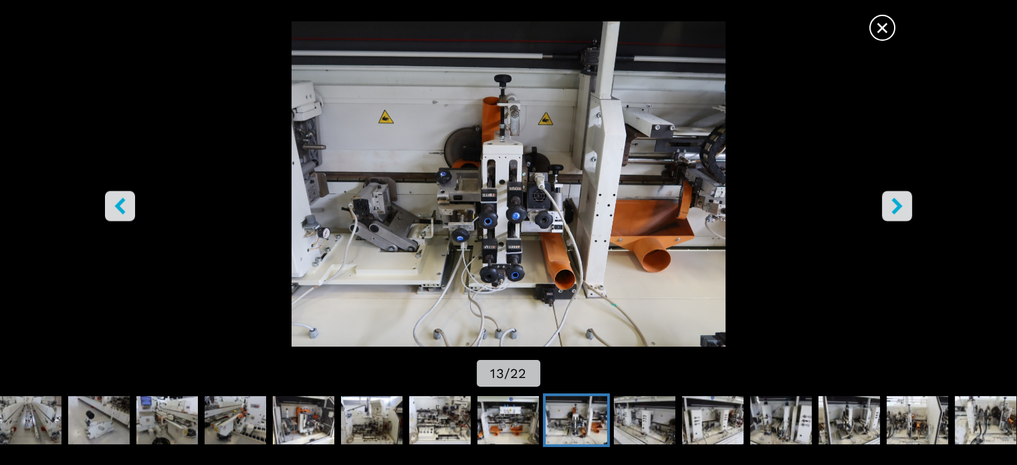
click at [894, 200] on icon "right-button" at bounding box center [896, 205] width 11 height 17
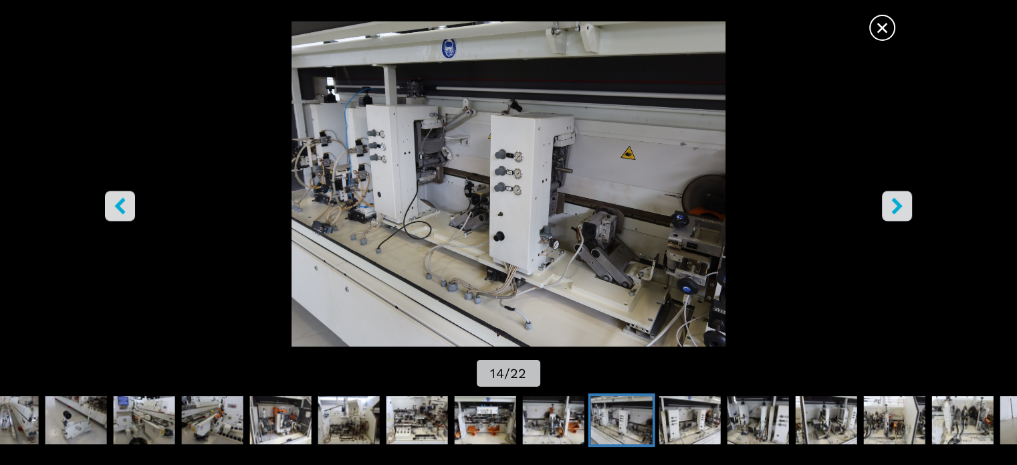
click at [894, 199] on icon "right-button" at bounding box center [896, 205] width 11 height 17
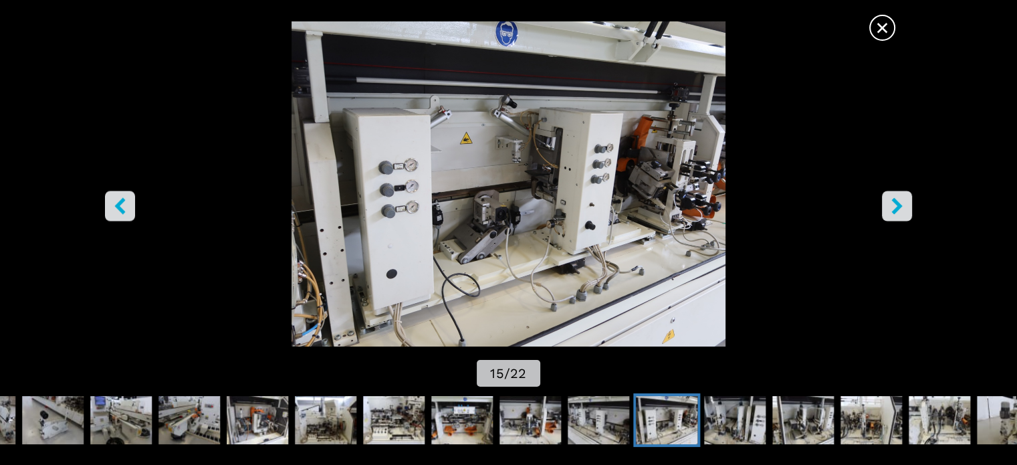
click at [894, 199] on icon "right-button" at bounding box center [896, 205] width 11 height 17
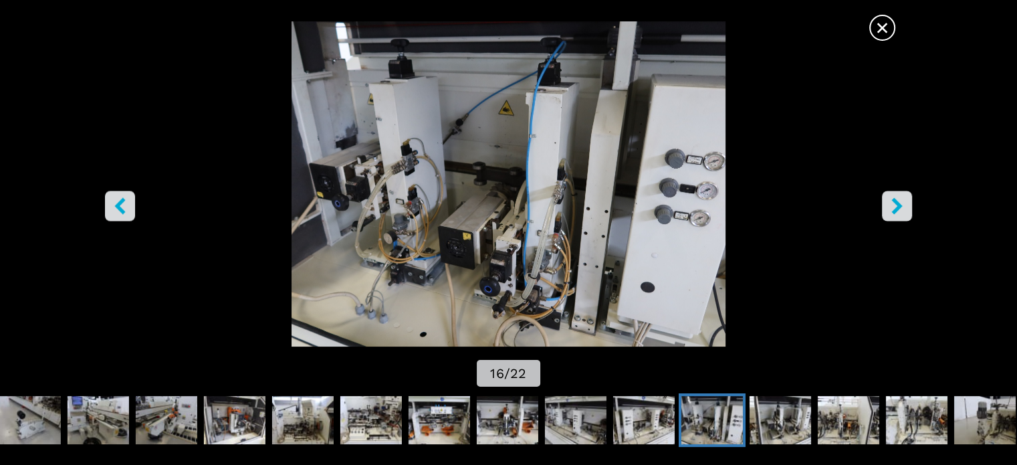
click at [893, 196] on button "right-button" at bounding box center [897, 206] width 30 height 30
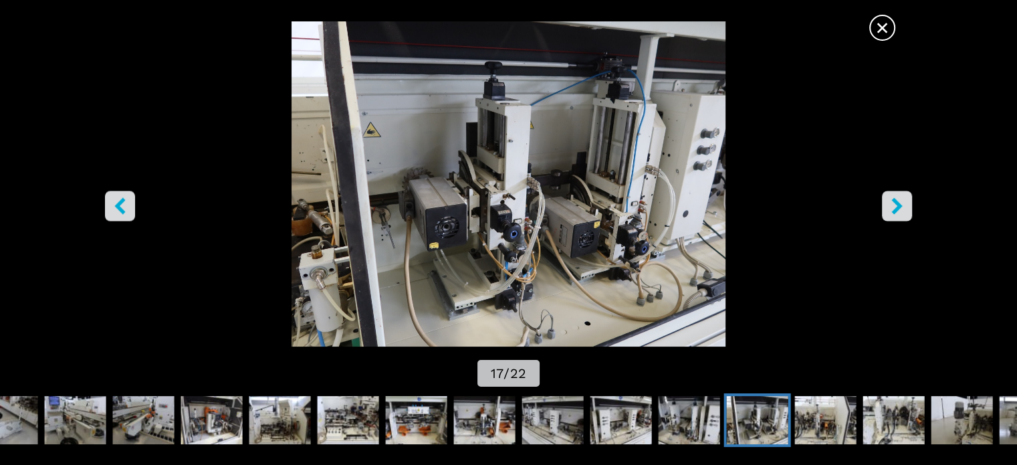
click at [893, 195] on button "right-button" at bounding box center [897, 206] width 30 height 30
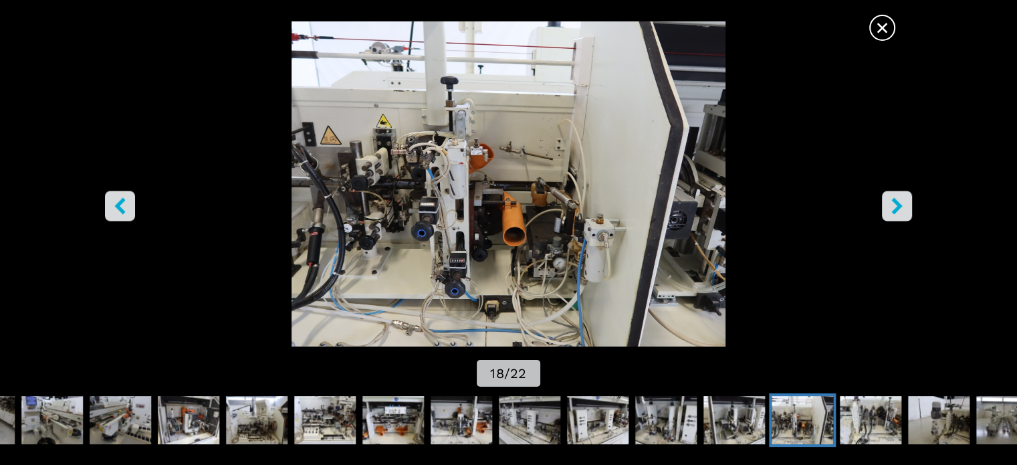
click at [893, 195] on button "right-button" at bounding box center [897, 206] width 30 height 30
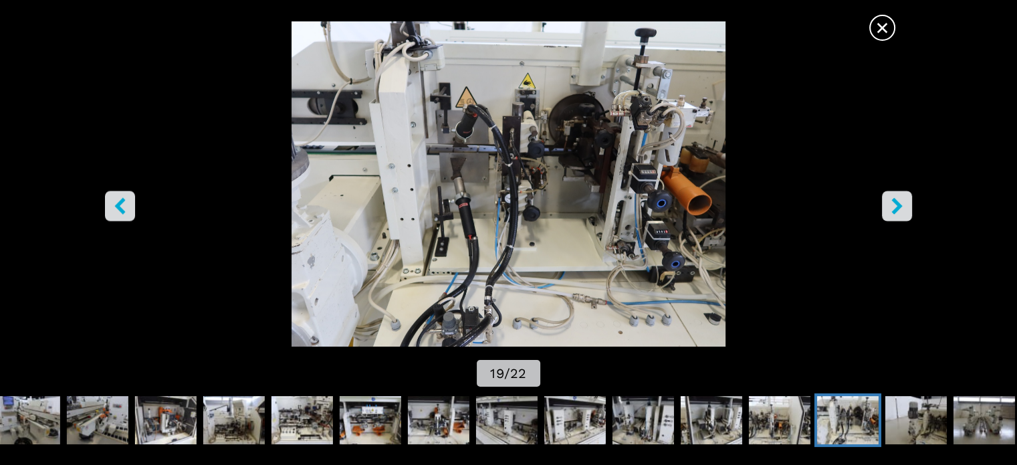
click at [893, 195] on button "right-button" at bounding box center [897, 206] width 30 height 30
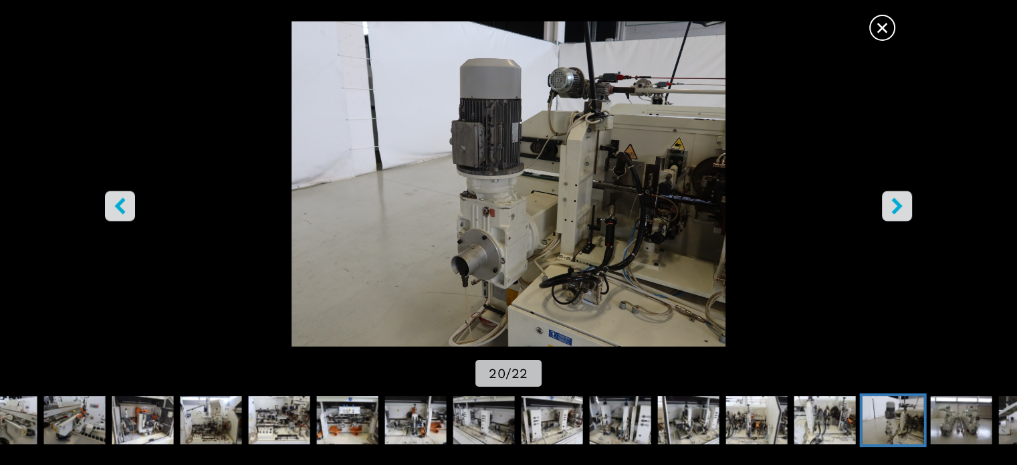
click at [893, 195] on button "right-button" at bounding box center [897, 206] width 30 height 30
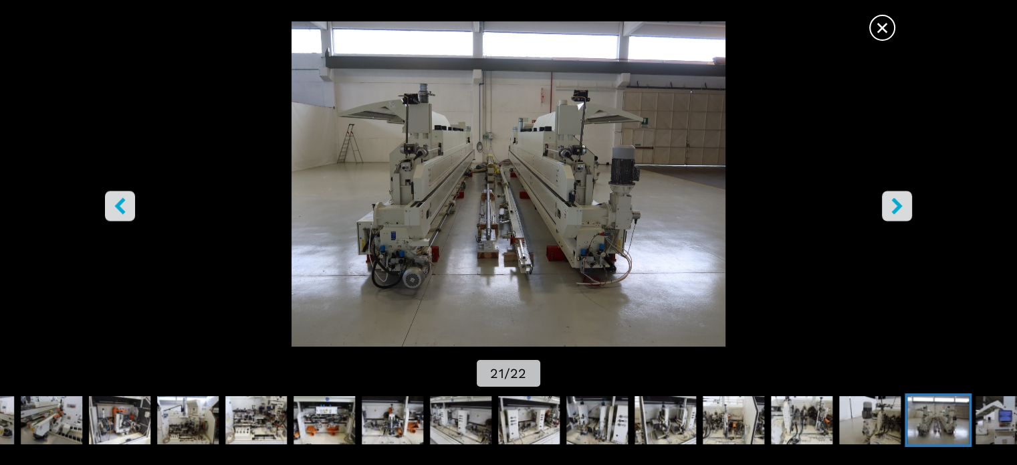
click at [893, 195] on button "right-button" at bounding box center [897, 206] width 30 height 30
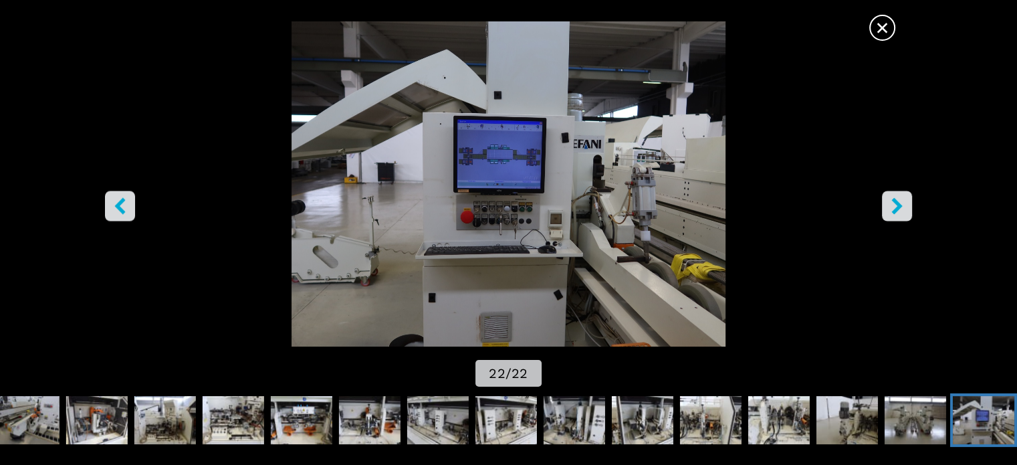
click at [889, 203] on icon "right-button" at bounding box center [897, 205] width 17 height 17
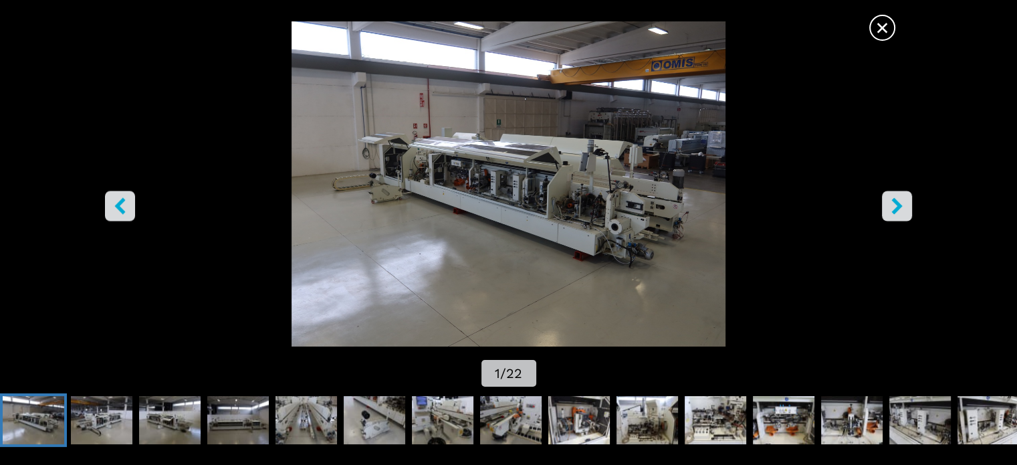
click at [899, 201] on icon "right-button" at bounding box center [897, 205] width 17 height 17
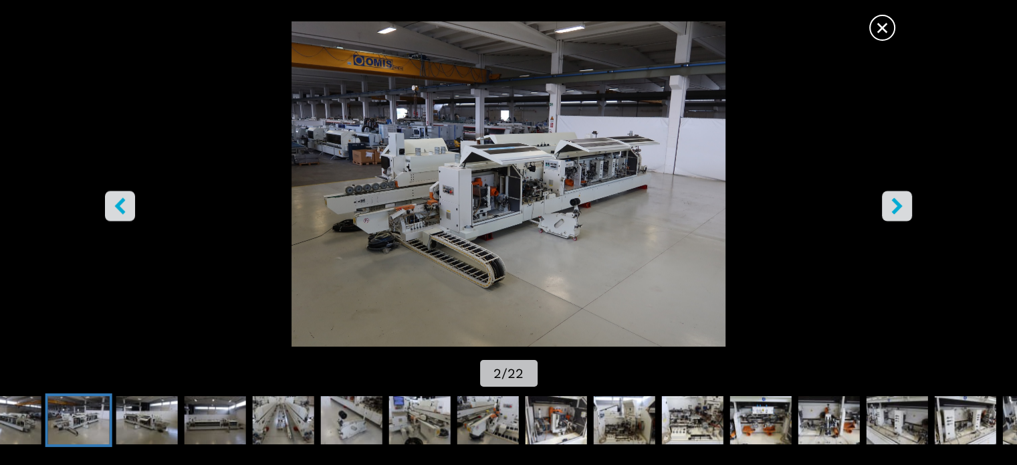
click at [899, 201] on icon "right-button" at bounding box center [897, 205] width 17 height 17
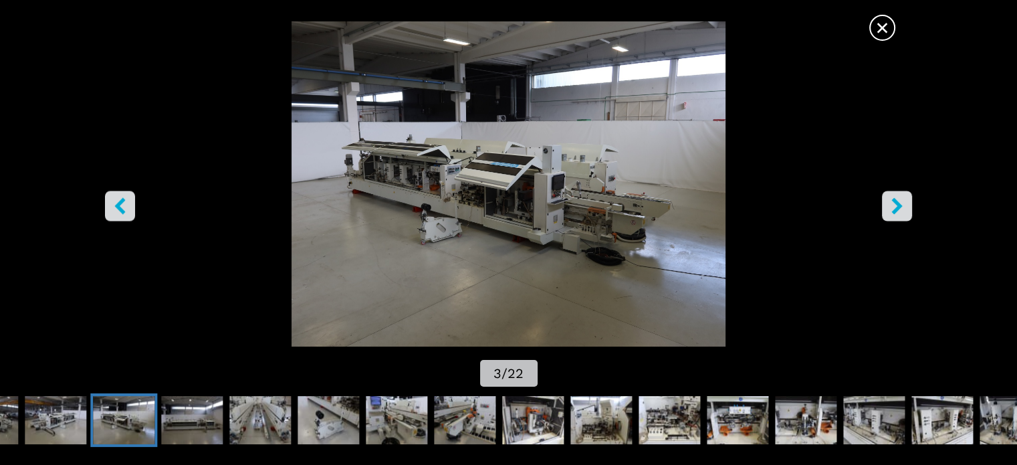
click at [875, 27] on span "×" at bounding box center [882, 24] width 23 height 23
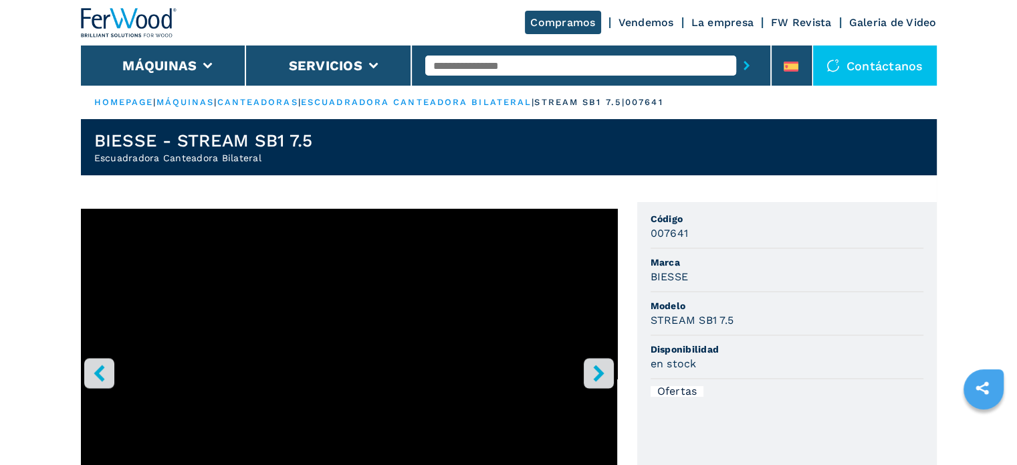
scroll to position [67, 0]
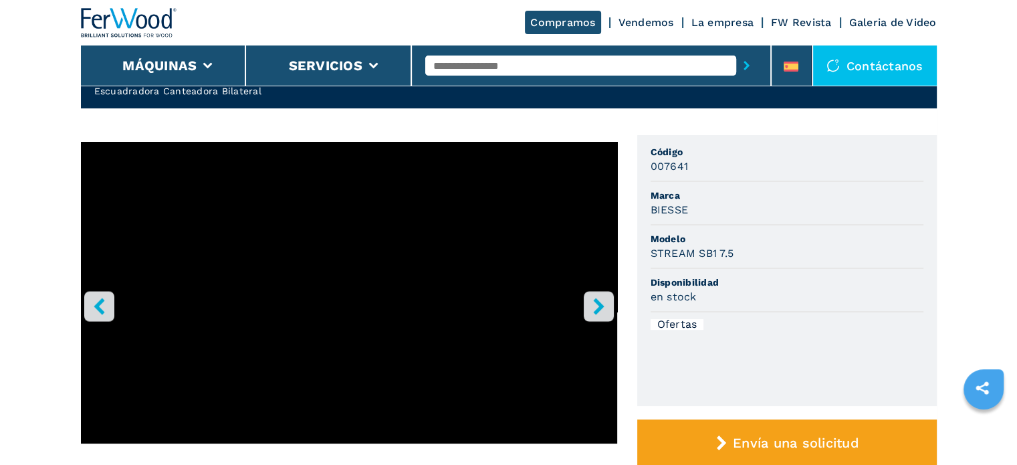
click at [592, 314] on icon "right-button" at bounding box center [598, 306] width 17 height 17
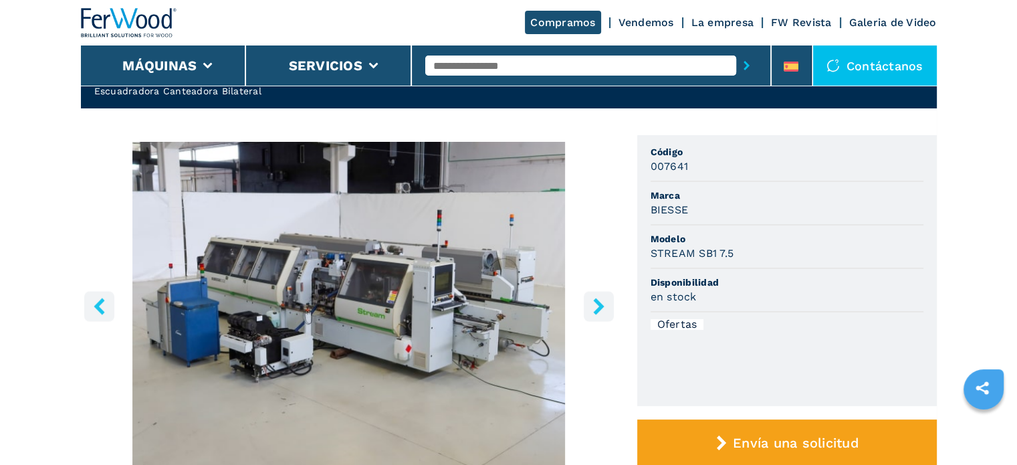
click at [592, 314] on icon "right-button" at bounding box center [598, 306] width 17 height 17
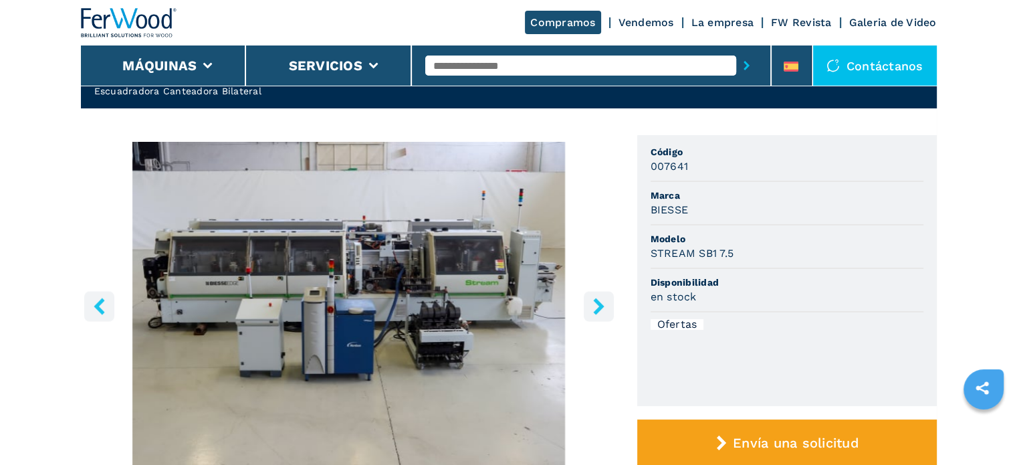
click at [592, 314] on icon "right-button" at bounding box center [598, 306] width 17 height 17
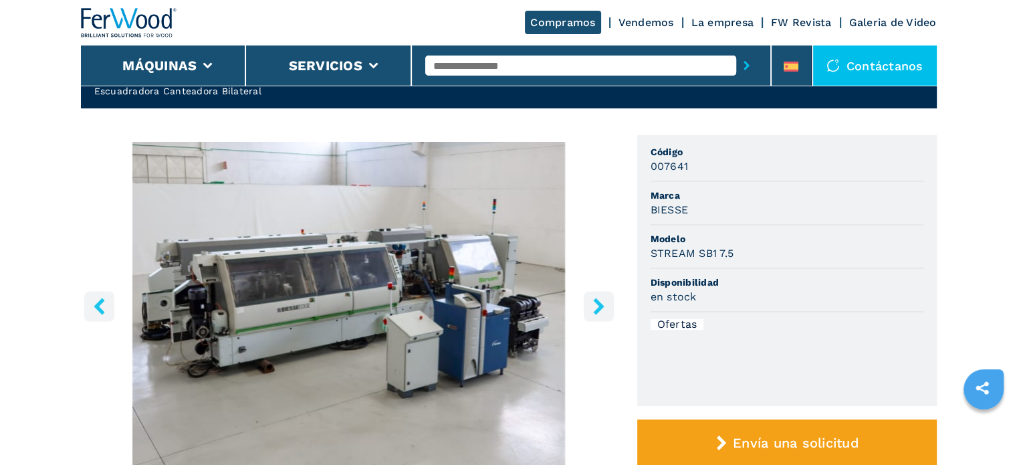
click at [592, 314] on icon "right-button" at bounding box center [598, 306] width 17 height 17
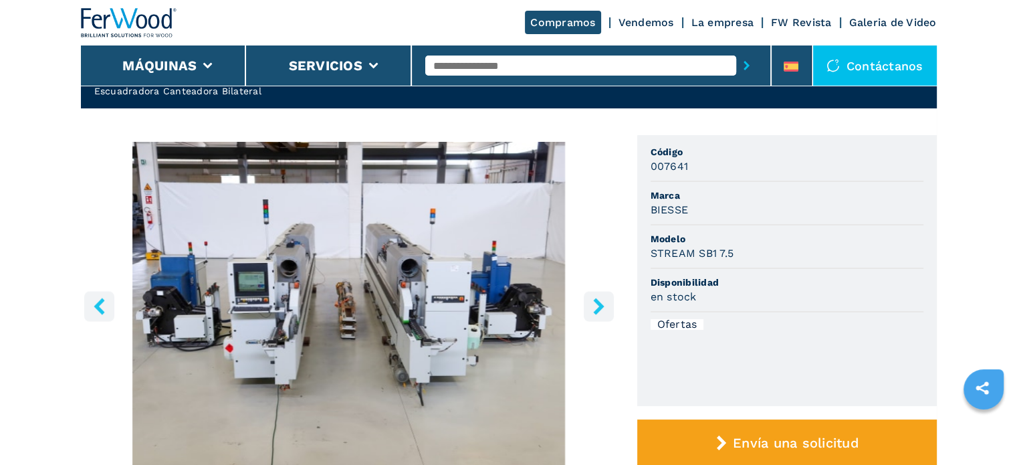
click at [592, 314] on icon "right-button" at bounding box center [598, 306] width 17 height 17
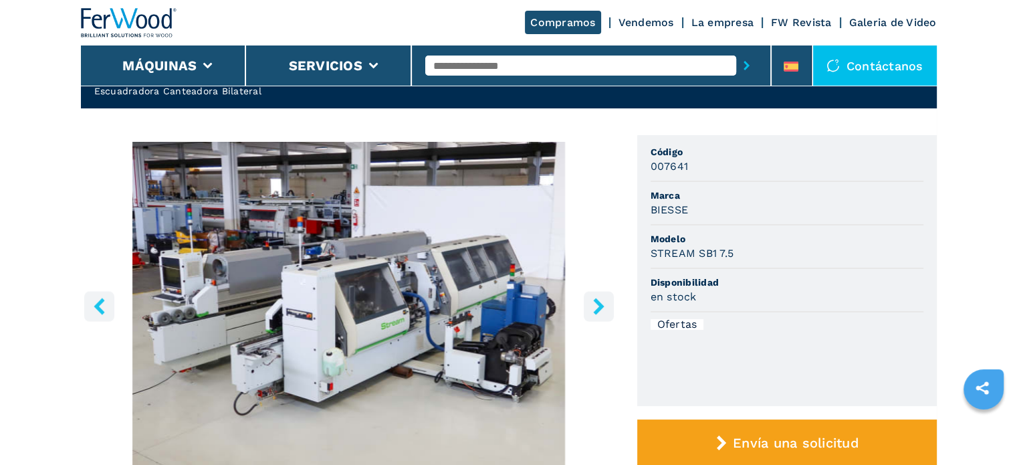
click at [592, 314] on icon "right-button" at bounding box center [598, 306] width 17 height 17
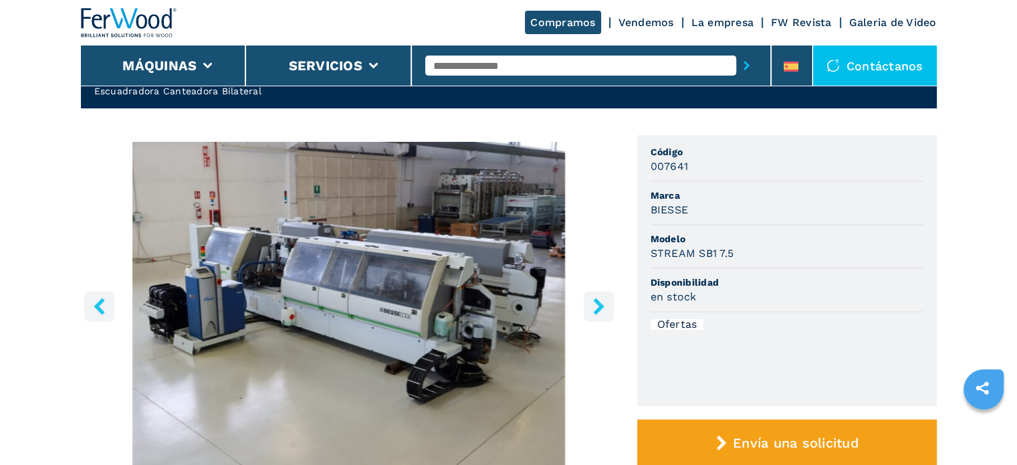
click at [592, 314] on icon "right-button" at bounding box center [598, 306] width 17 height 17
